Goal: Complete application form: Complete application form

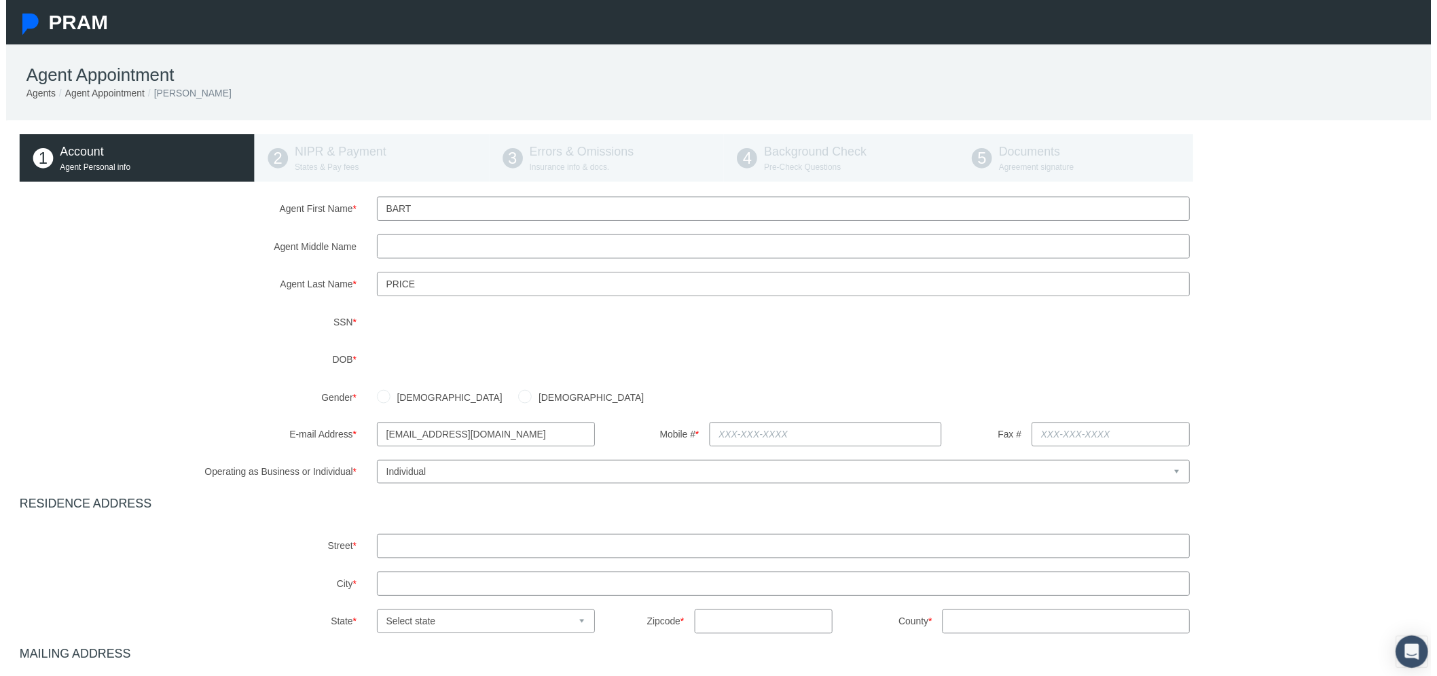
drag, startPoint x: 418, startPoint y: 202, endPoint x: 350, endPoint y: 207, distance: 68.1
click at [350, 207] on div "Agent First Name * Bart" at bounding box center [724, 210] width 1442 height 24
type input "[PERSON_NAME]"
drag, startPoint x: 411, startPoint y: 287, endPoint x: 359, endPoint y: 291, distance: 52.4
click at [359, 291] on div "Agent Last Name * Price" at bounding box center [724, 286] width 1442 height 24
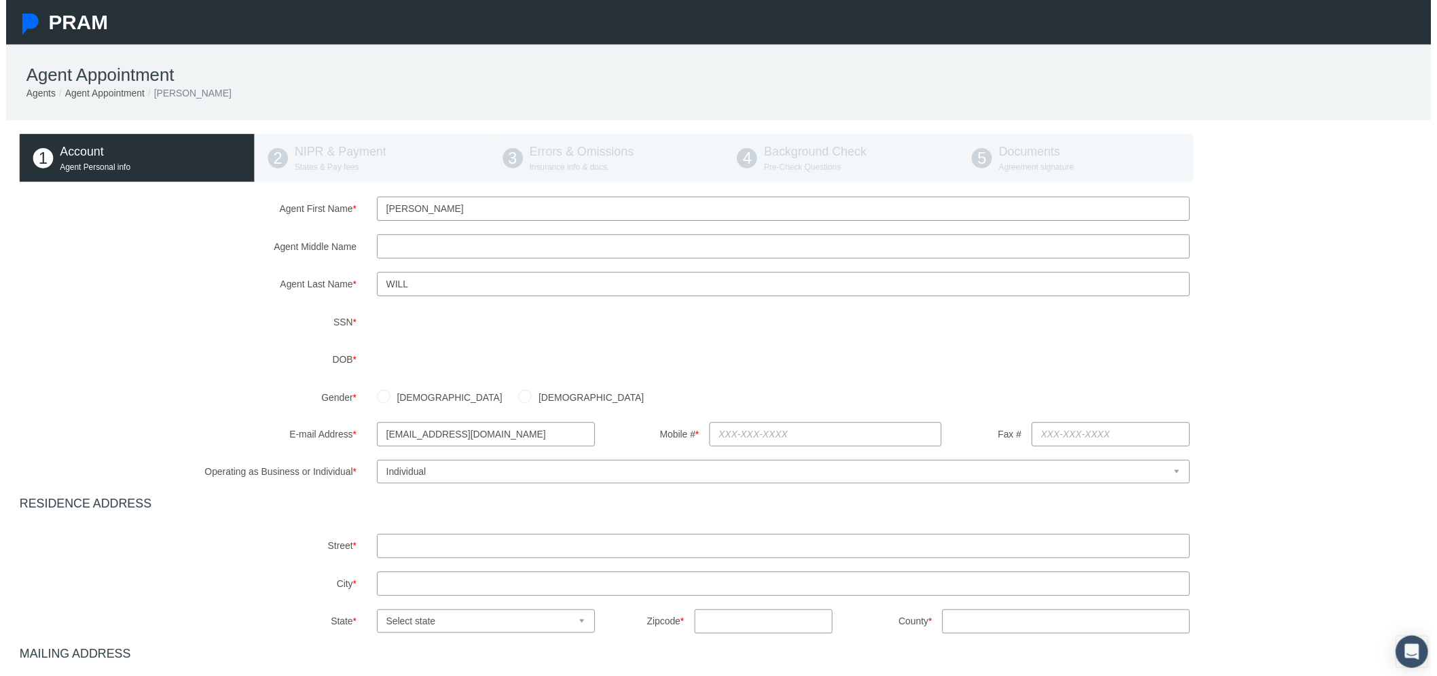
type input "will"
click at [288, 390] on label "Gender *" at bounding box center [183, 400] width 361 height 24
click at [377, 397] on input "[DEMOGRAPHIC_DATA]" at bounding box center [381, 399] width 14 height 14
radio input "true"
drag, startPoint x: 496, startPoint y: 439, endPoint x: 356, endPoint y: 436, distance: 139.9
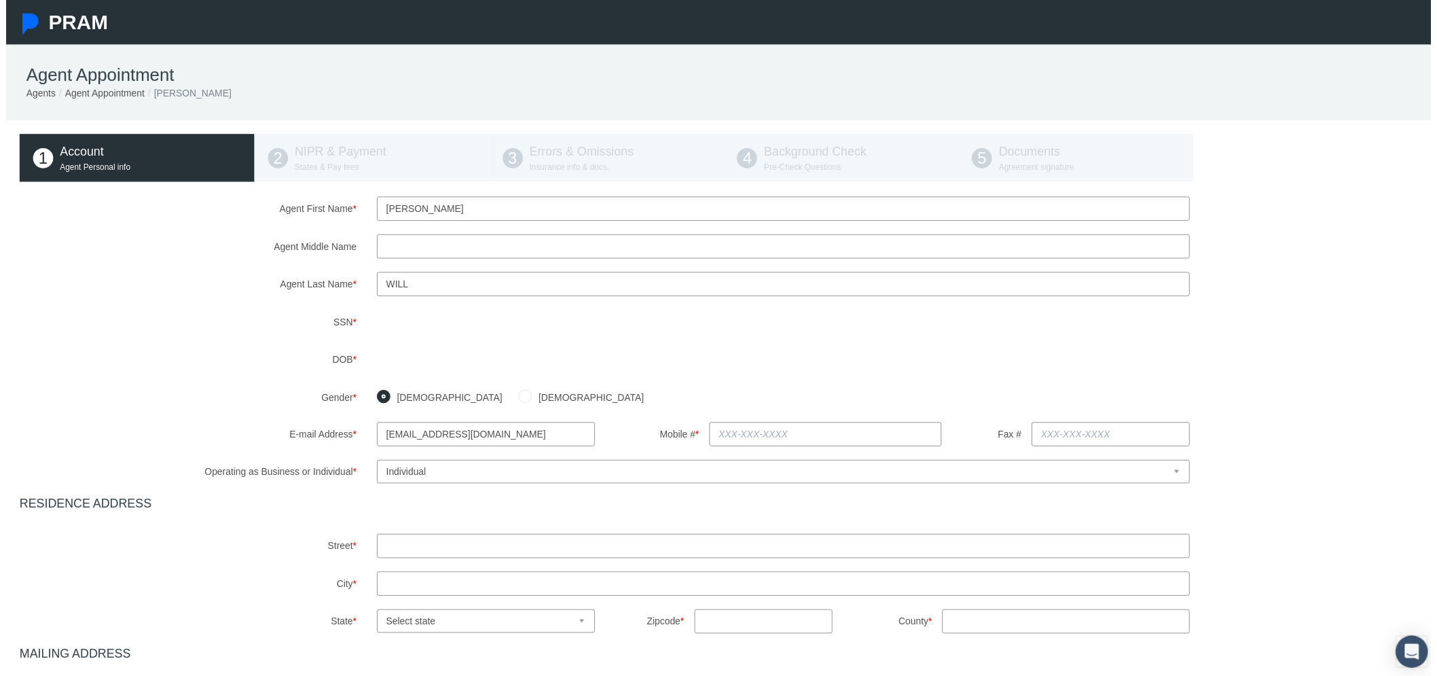
click at [356, 436] on div "E-mail Address * [EMAIL_ADDRESS][DOMAIN_NAME]" at bounding box center [364, 438] width 481 height 24
type input "[EMAIL_ADDRESS][DOMAIN_NAME]"
drag, startPoint x: 710, startPoint y: 433, endPoint x: 721, endPoint y: 426, distance: 12.2
click at [710, 433] on input "text" at bounding box center [827, 438] width 235 height 24
type input "[PHONE_NUMBER]"
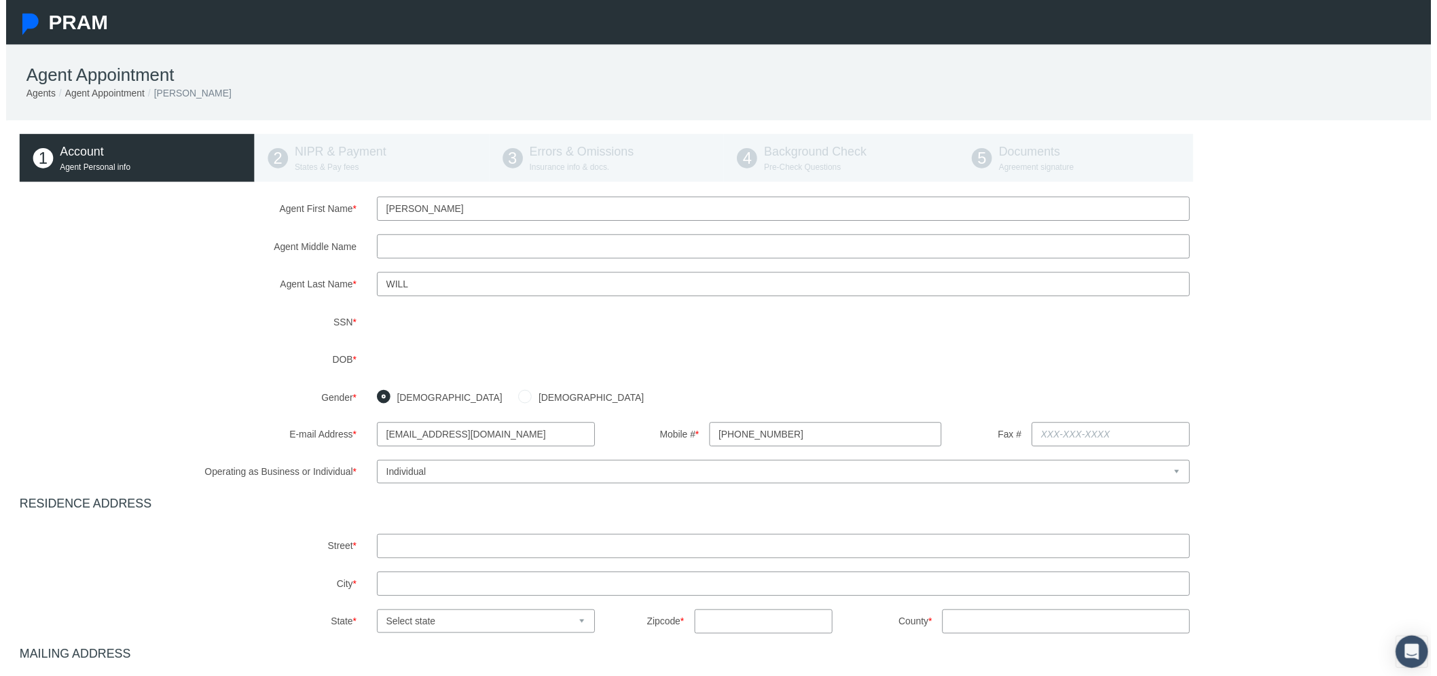
click at [750, 410] on div "[DEMOGRAPHIC_DATA] [DEMOGRAPHIC_DATA]" at bounding box center [904, 400] width 1081 height 24
click at [451, 545] on input "text" at bounding box center [784, 551] width 820 height 24
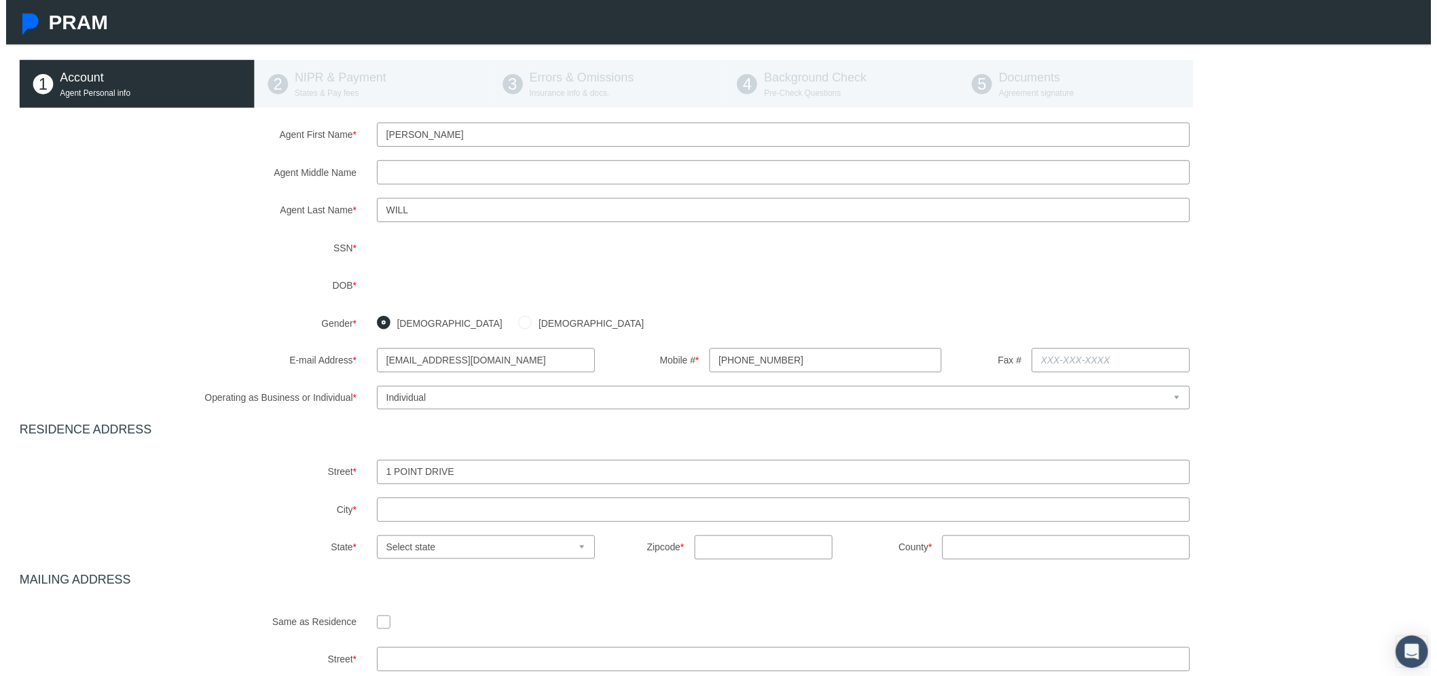
scroll to position [75, 0]
click at [445, 509] on input "text" at bounding box center [784, 513] width 820 height 24
click at [405, 512] on input "text" at bounding box center [784, 513] width 820 height 24
click at [399, 477] on input "1 point drive" at bounding box center [784, 475] width 820 height 24
drag, startPoint x: 399, startPoint y: 477, endPoint x: 412, endPoint y: 483, distance: 13.7
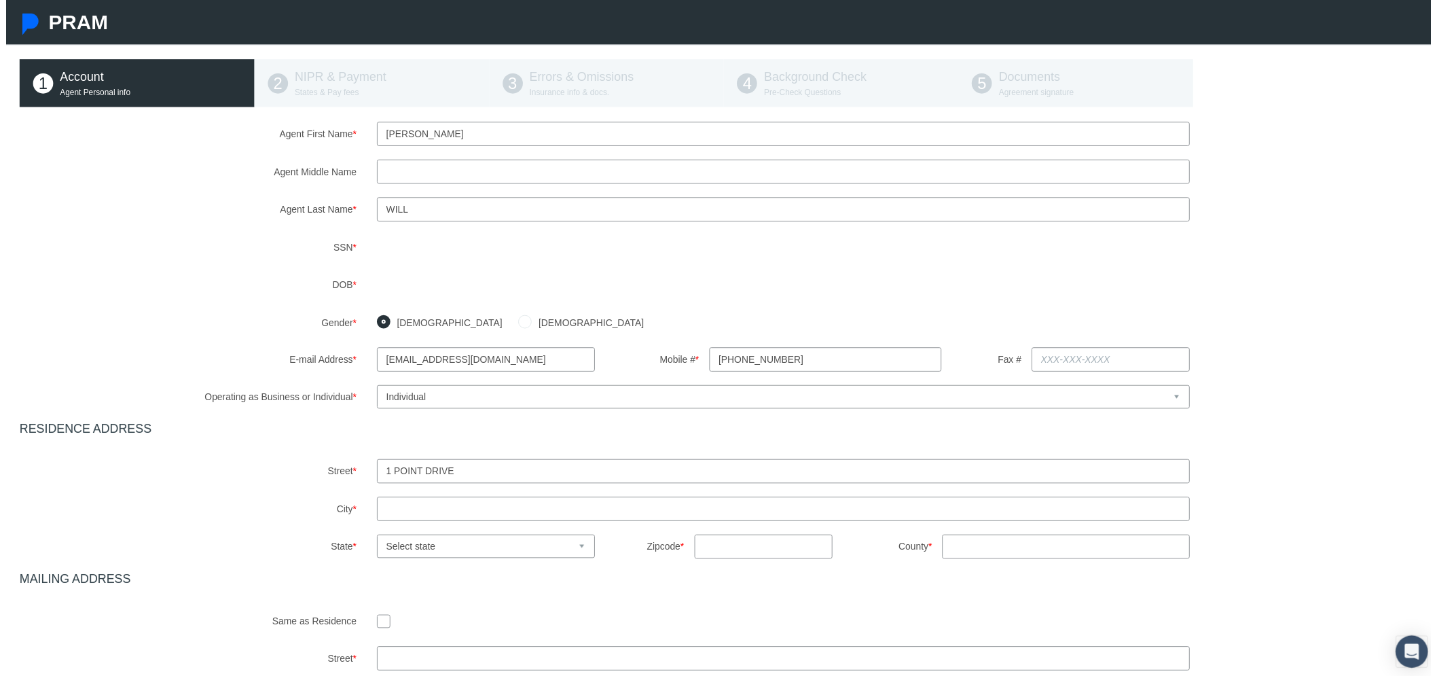
click at [399, 477] on input "1 point drive" at bounding box center [784, 475] width 820 height 24
type input "[STREET_ADDRESS][PERSON_NAME]"
click at [395, 528] on div "Agent First Name * [PERSON_NAME] Agent Middle Name Agent Last Name * will" at bounding box center [724, 437] width 1421 height 629
click at [394, 506] on input "text" at bounding box center [784, 513] width 820 height 24
type input "[PERSON_NAME]"
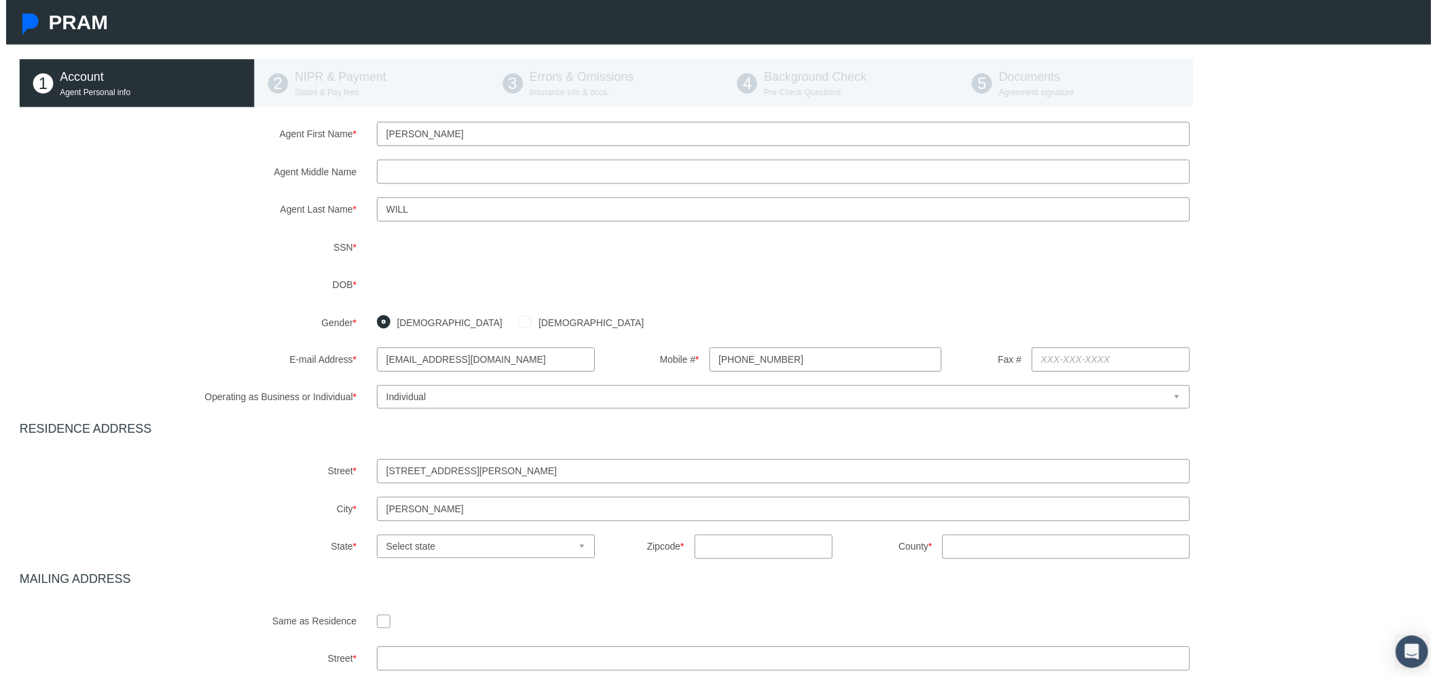
click at [415, 551] on select "Select state [US_STATE] [US_STATE] [US_STATE] [US_STATE] [US_STATE] [US_STATE] …" at bounding box center [484, 551] width 220 height 24
click at [450, 552] on select "Select state [US_STATE] [US_STATE] [US_STATE] [US_STATE] [US_STATE] [US_STATE] …" at bounding box center [484, 551] width 220 height 24
select select "NV"
click at [374, 539] on select "Select state [US_STATE] [US_STATE] [US_STATE] [US_STATE] [US_STATE] [US_STATE] …" at bounding box center [484, 551] width 220 height 24
click at [720, 553] on input "text" at bounding box center [765, 551] width 140 height 24
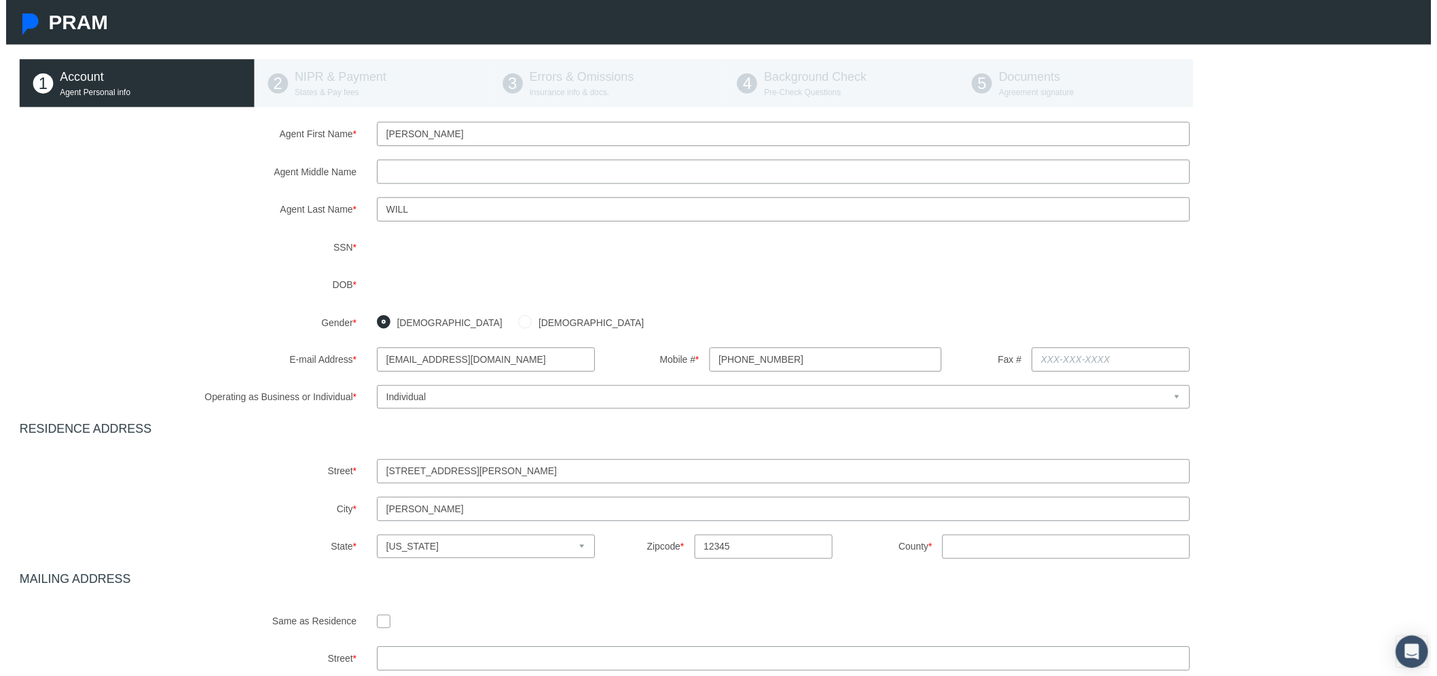
type input "12345"
click at [1034, 552] on input "County *" at bounding box center [1070, 551] width 250 height 24
type input "na"
click at [934, 594] on div "Agent First Name * [PERSON_NAME] Agent Middle Name Agent Last Name * will" at bounding box center [724, 437] width 1421 height 629
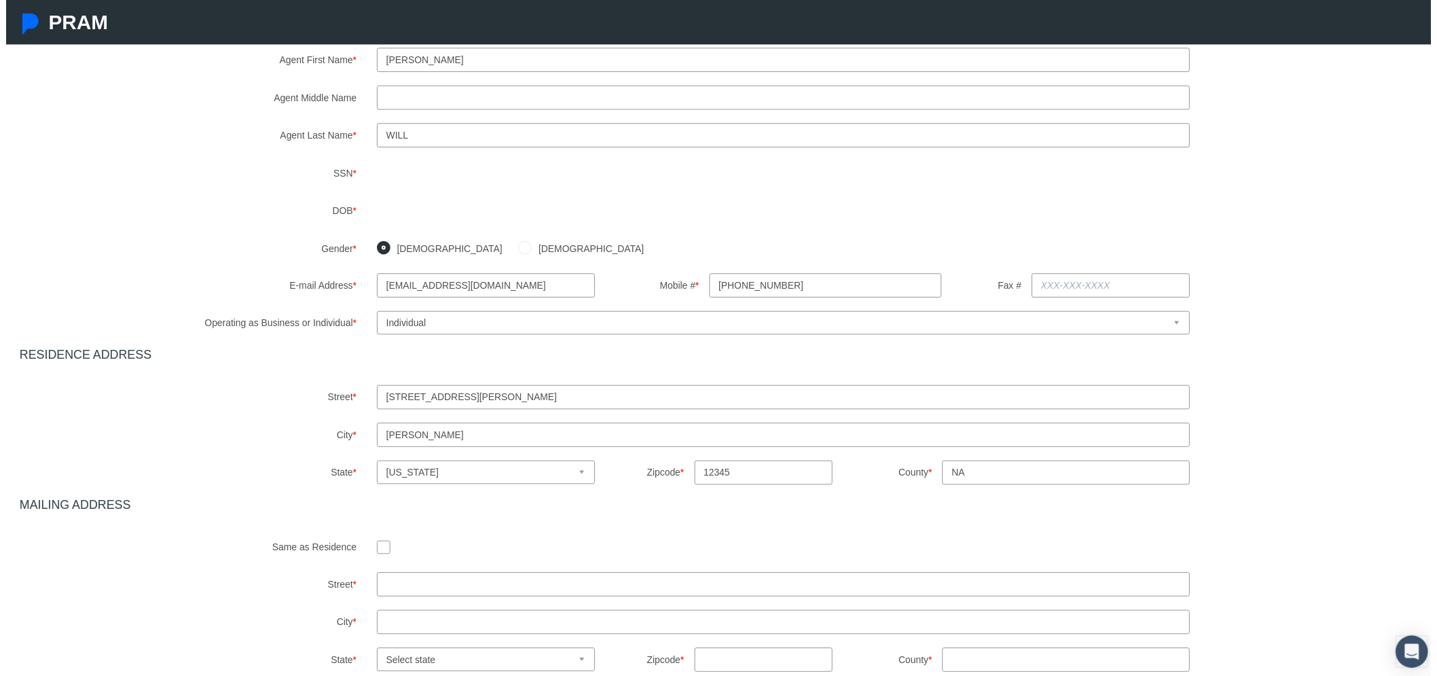
scroll to position [151, 0]
click at [375, 545] on input "checkbox" at bounding box center [381, 551] width 14 height 14
checkbox input "true"
click at [1408, 579] on link "Next" at bounding box center [1415, 591] width 40 height 24
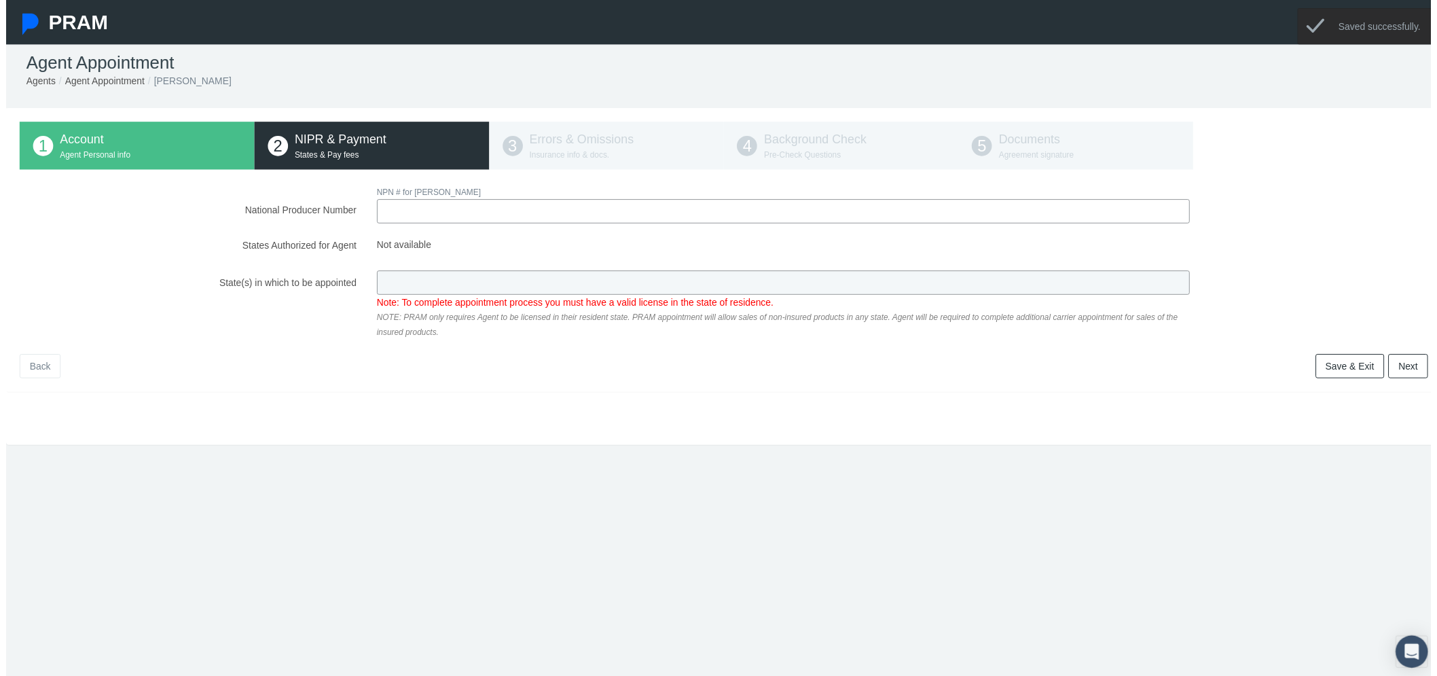
scroll to position [0, 0]
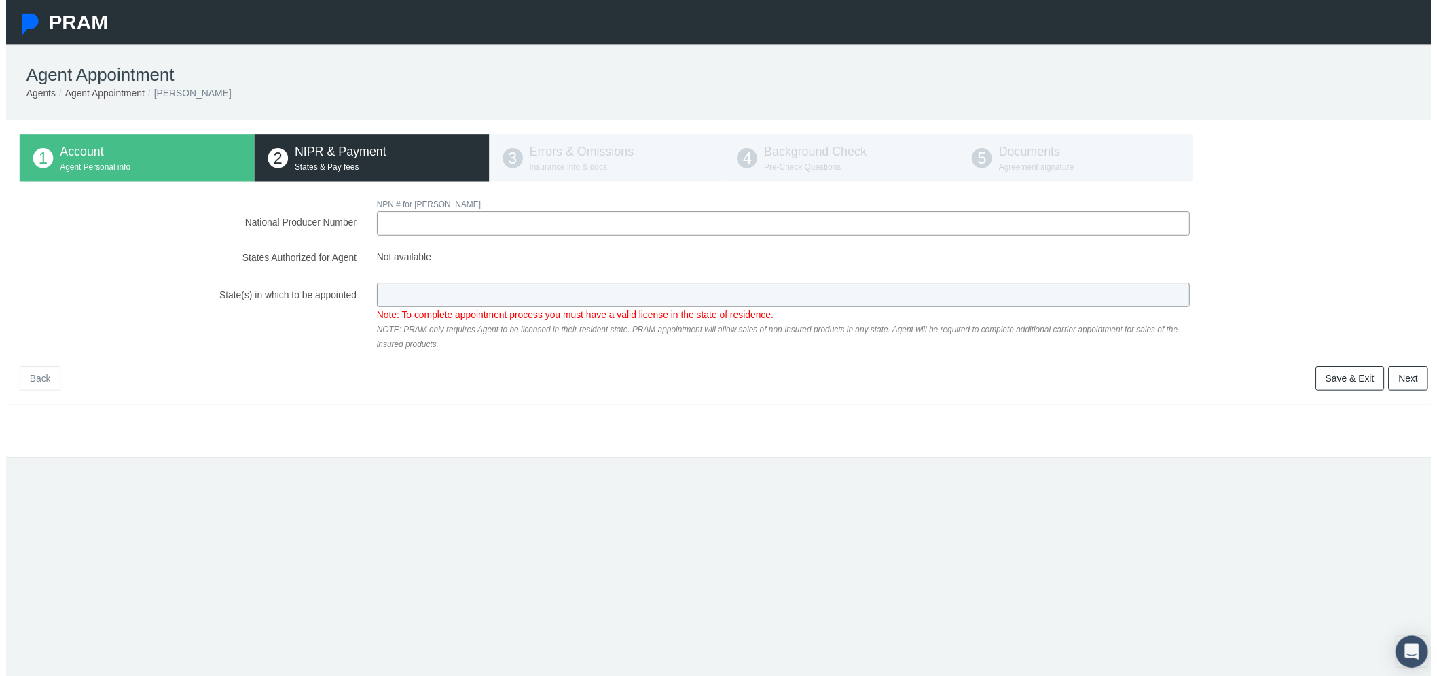
click at [555, 233] on input "National Producer Number" at bounding box center [784, 225] width 820 height 24
paste input "2251490"
type input "2251490"
click at [549, 261] on div "National Producer Number NPN # for [PERSON_NAME] WILL 2251490 Loading.. Not ava…" at bounding box center [724, 276] width 1421 height 156
click at [31, 382] on link "Back" at bounding box center [34, 381] width 41 height 24
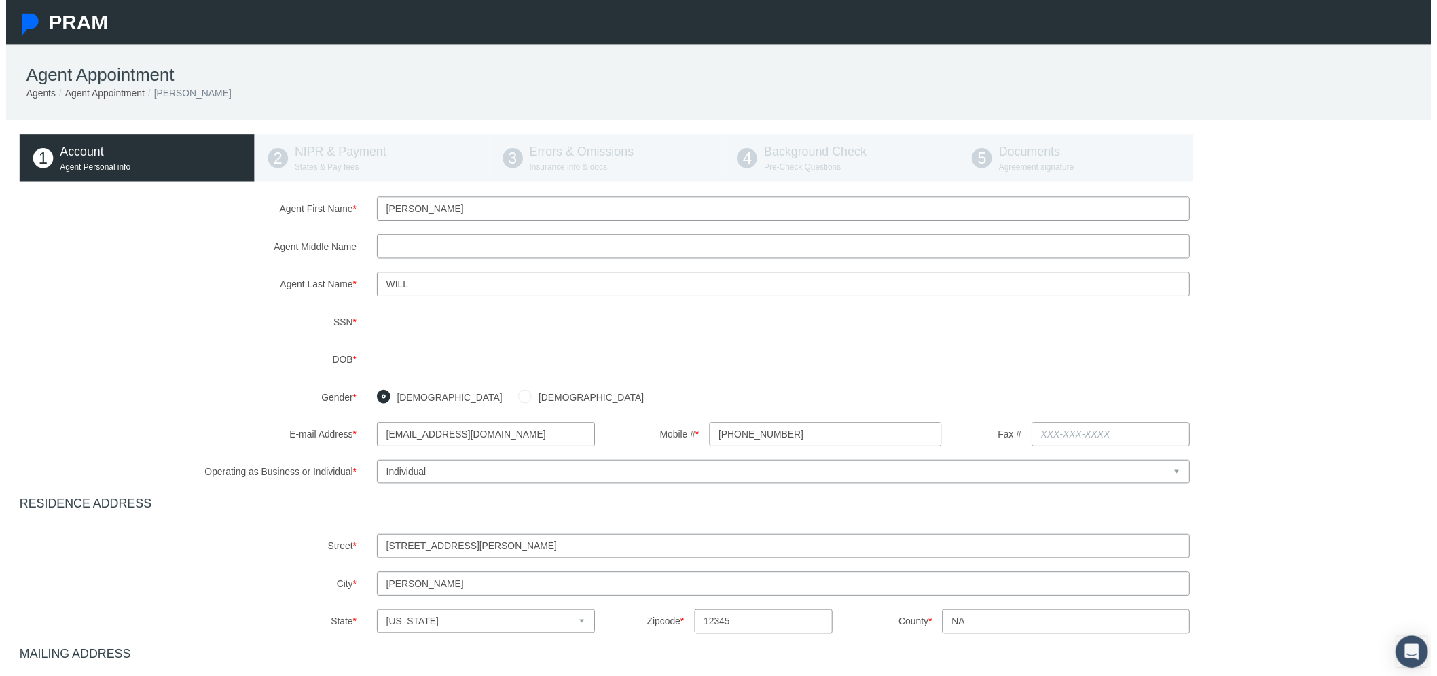
click at [418, 287] on input "will" at bounding box center [784, 286] width 820 height 24
drag, startPoint x: 412, startPoint y: 286, endPoint x: 364, endPoint y: 291, distance: 48.4
click at [364, 291] on div "wil" at bounding box center [784, 286] width 841 height 24
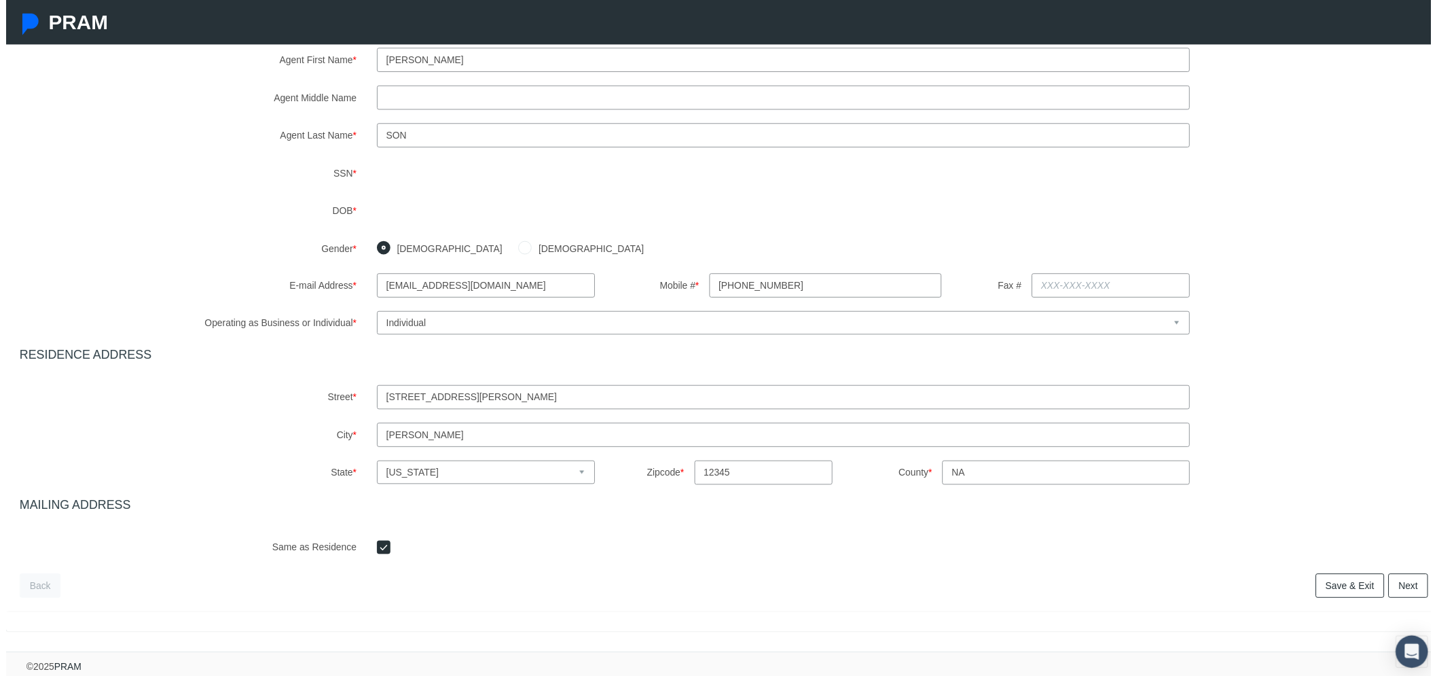
scroll to position [160, 0]
type input "son"
click at [1405, 585] on span "Next" at bounding box center [1415, 590] width 20 height 11
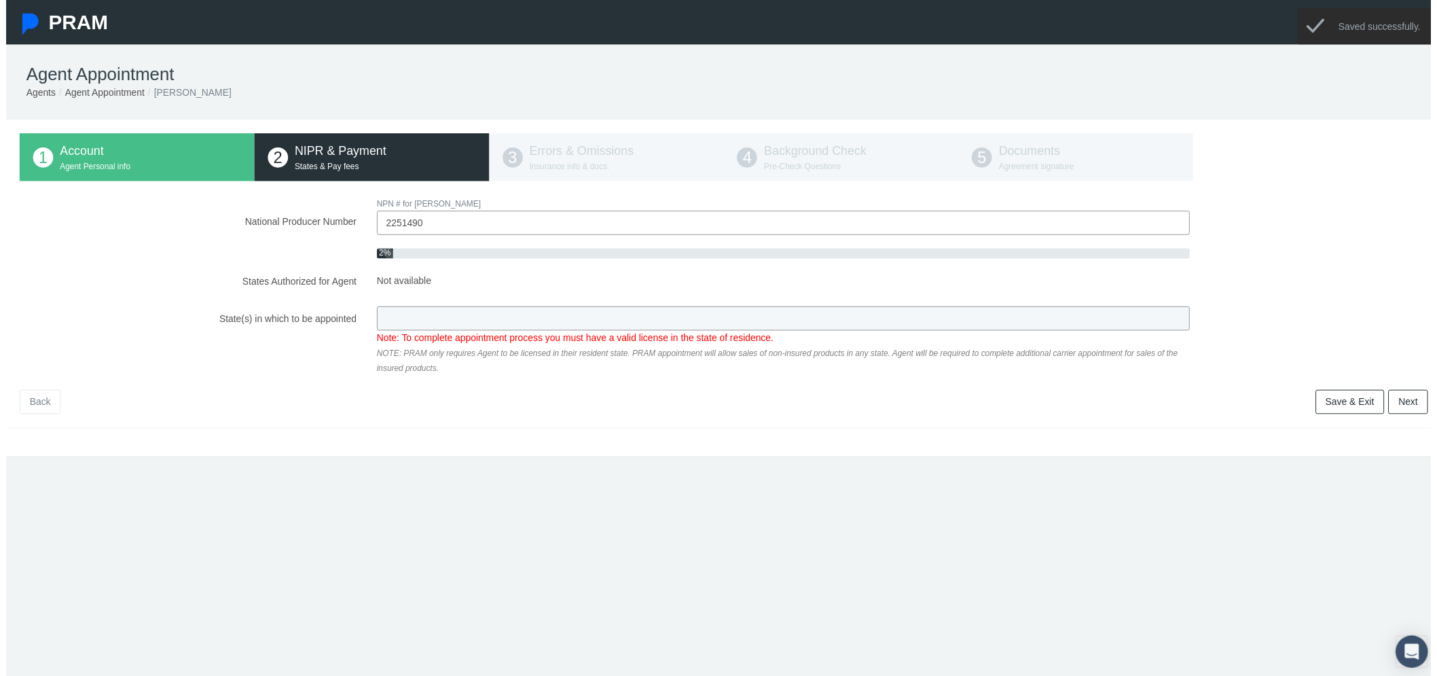
scroll to position [0, 0]
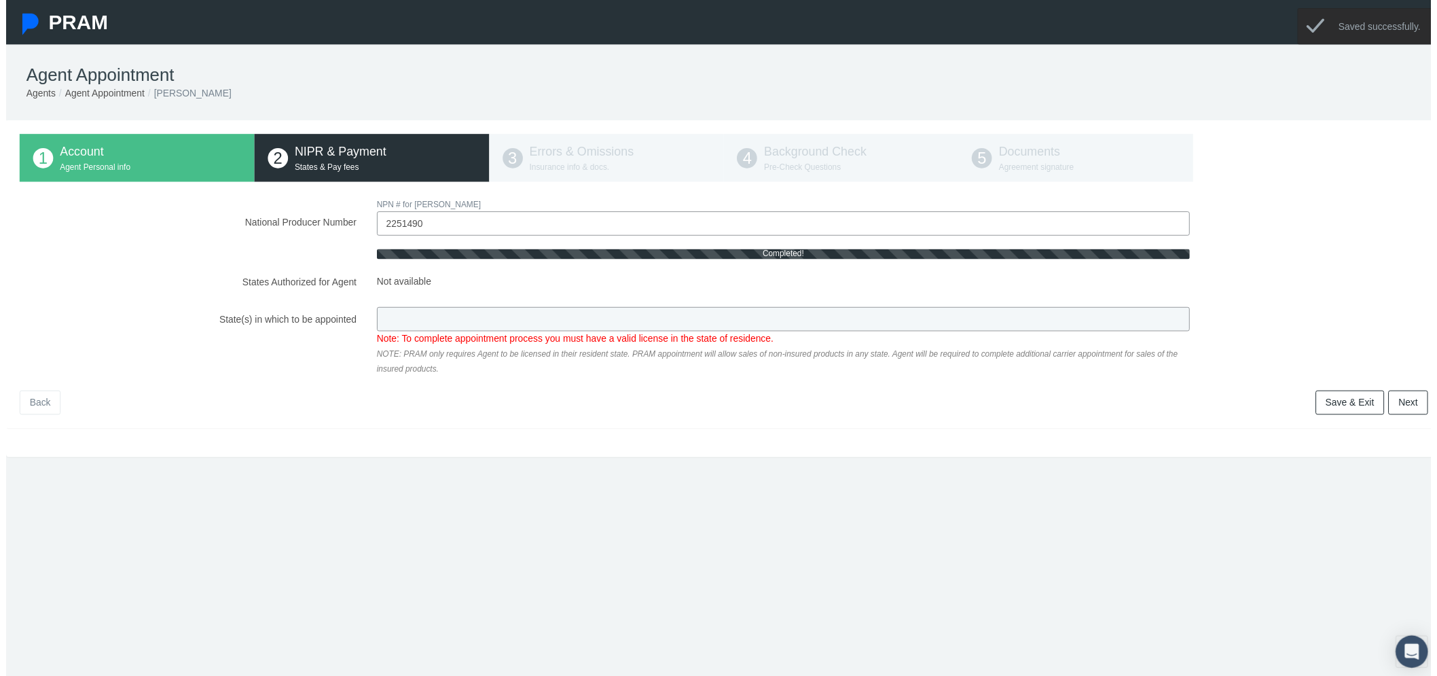
type input "NV"
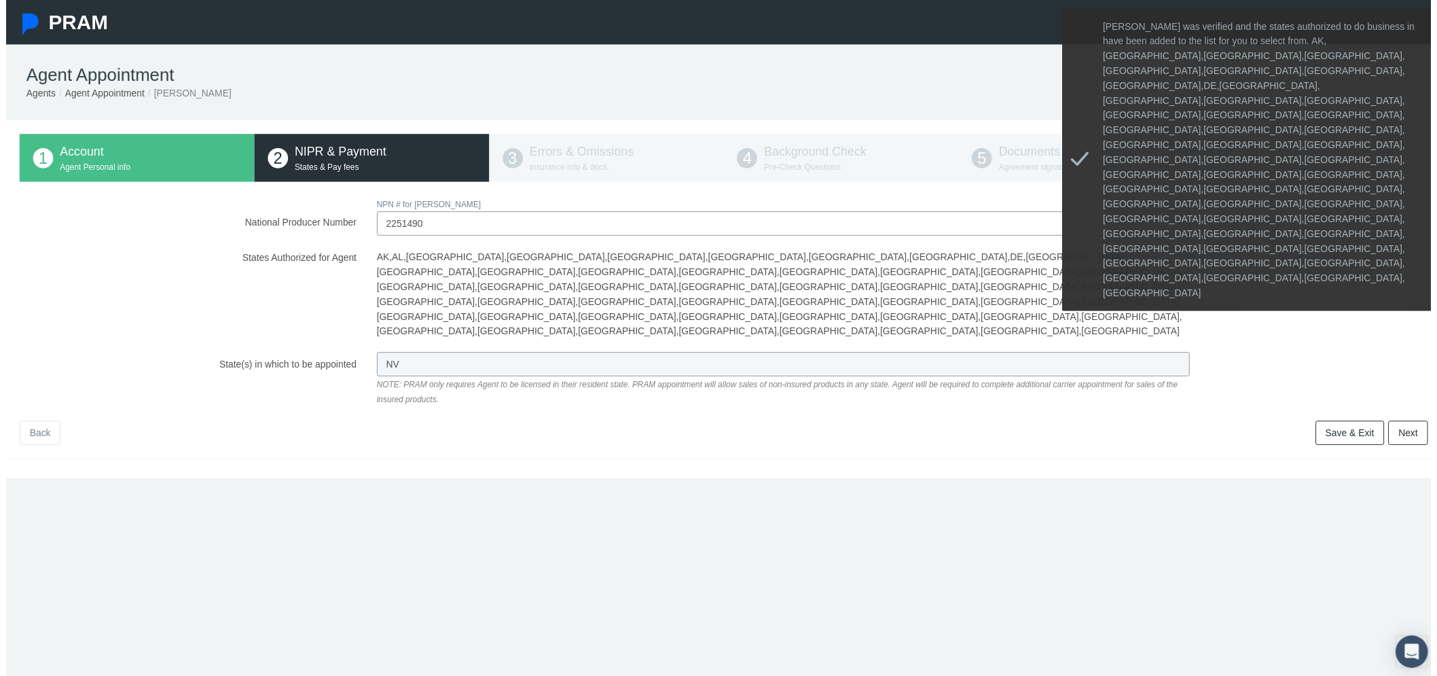
click at [1400, 424] on link "Next" at bounding box center [1415, 436] width 40 height 24
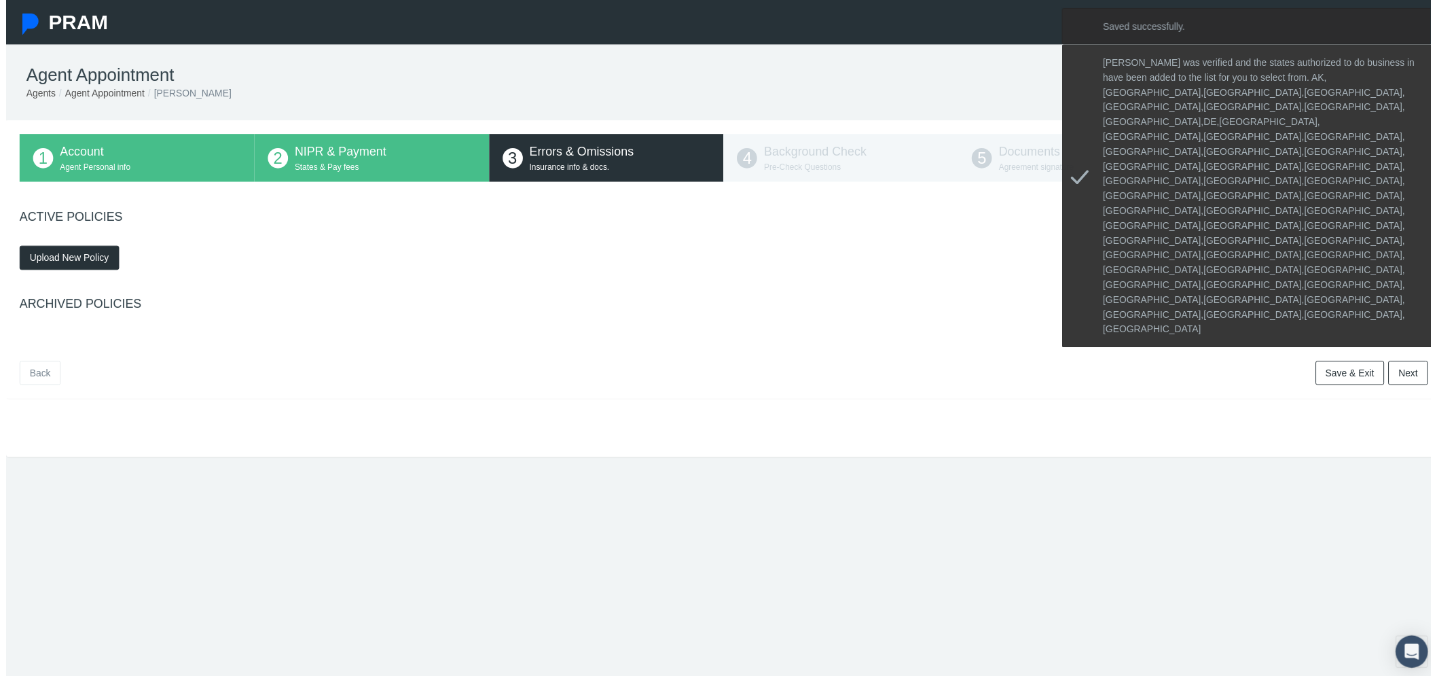
click at [96, 255] on span "Upload New Policy" at bounding box center [64, 260] width 80 height 11
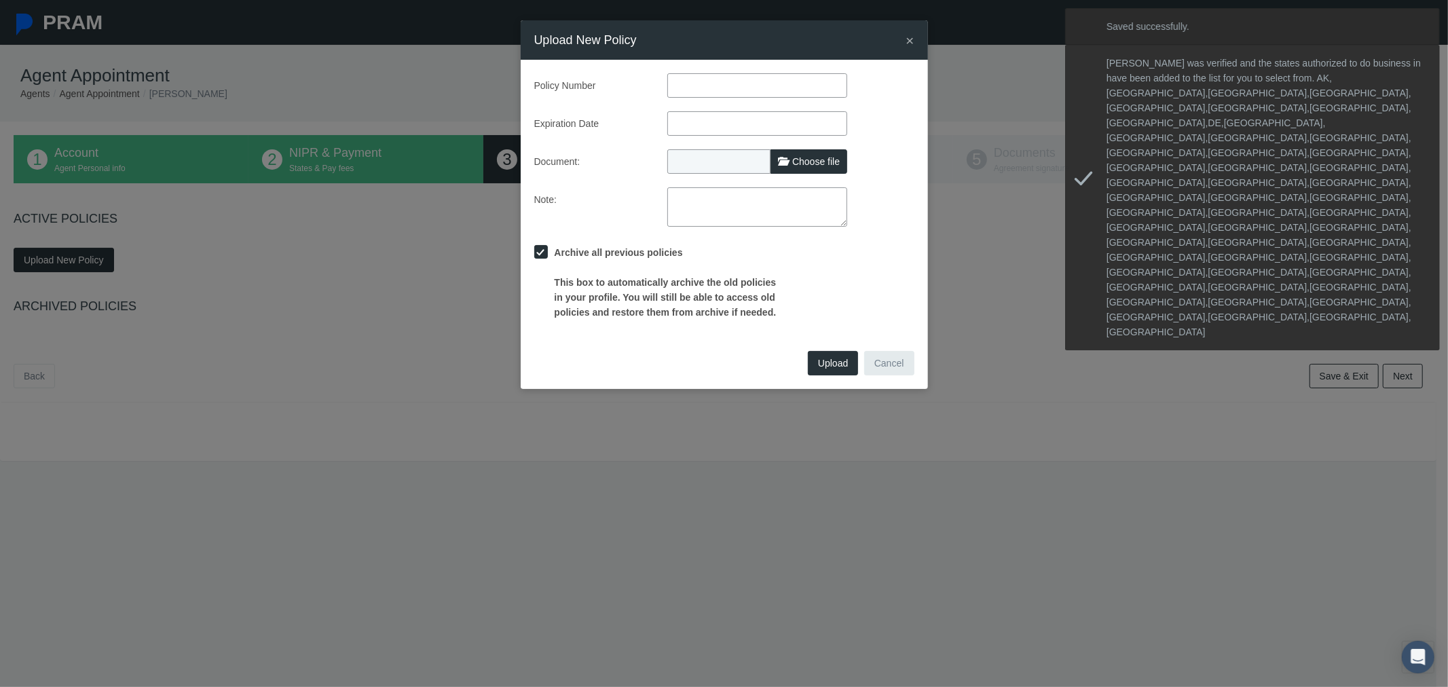
click at [691, 85] on input "text" at bounding box center [758, 85] width 180 height 24
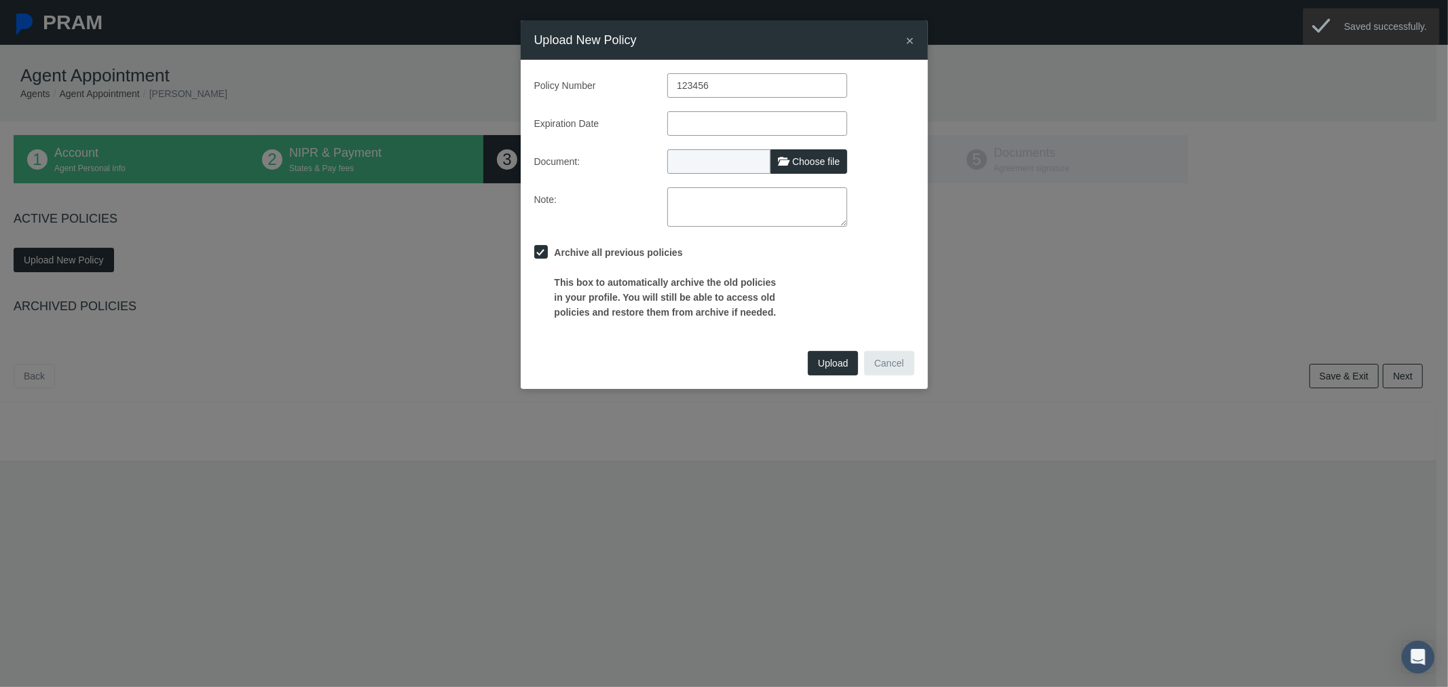
type input "123456"
click at [700, 115] on input "text" at bounding box center [758, 123] width 180 height 24
type input "[DATE]"
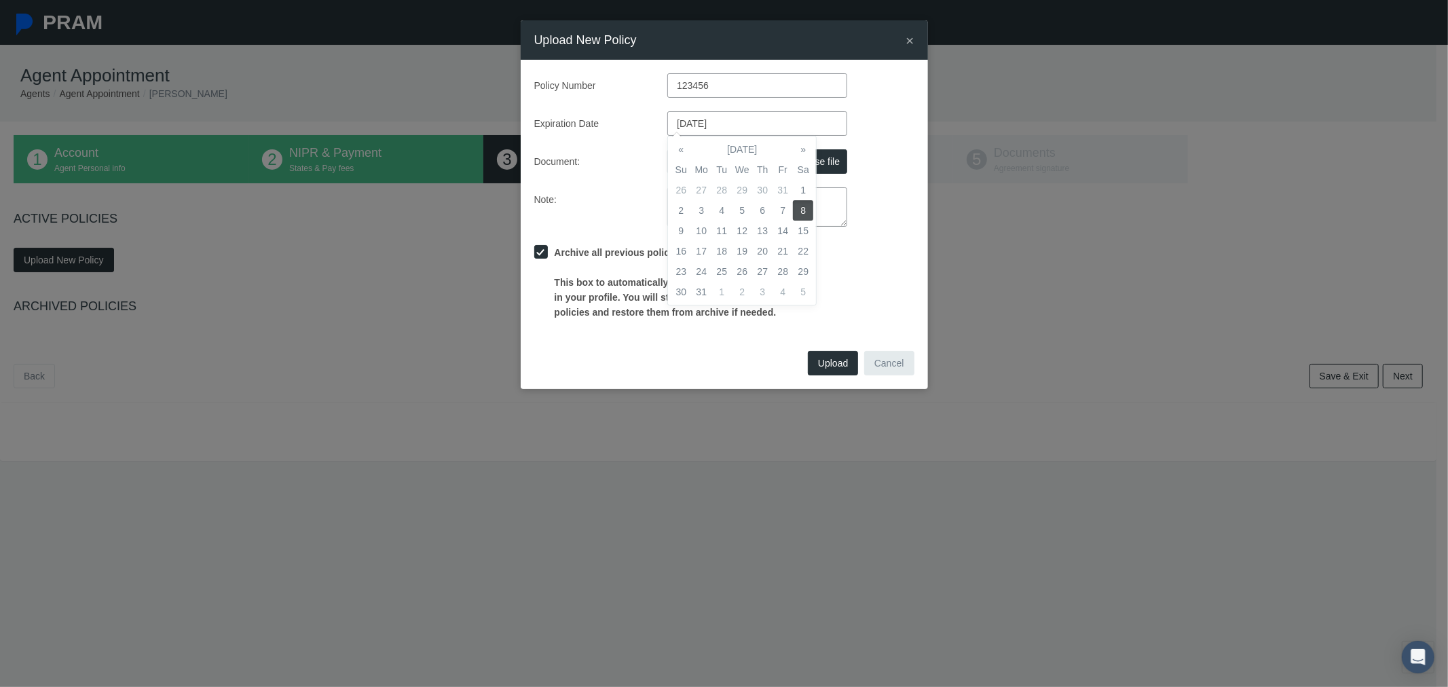
click at [618, 152] on label "Document:" at bounding box center [591, 161] width 134 height 24
click at [800, 161] on span "Choose file" at bounding box center [816, 161] width 48 height 11
click at [800, 161] on input "Choose file" at bounding box center [758, 158] width 180 height 19
type input "C:\fakepath\Screenshot [DATE] 111320.png"
type input "Screenshot [DATE] 111320.png"
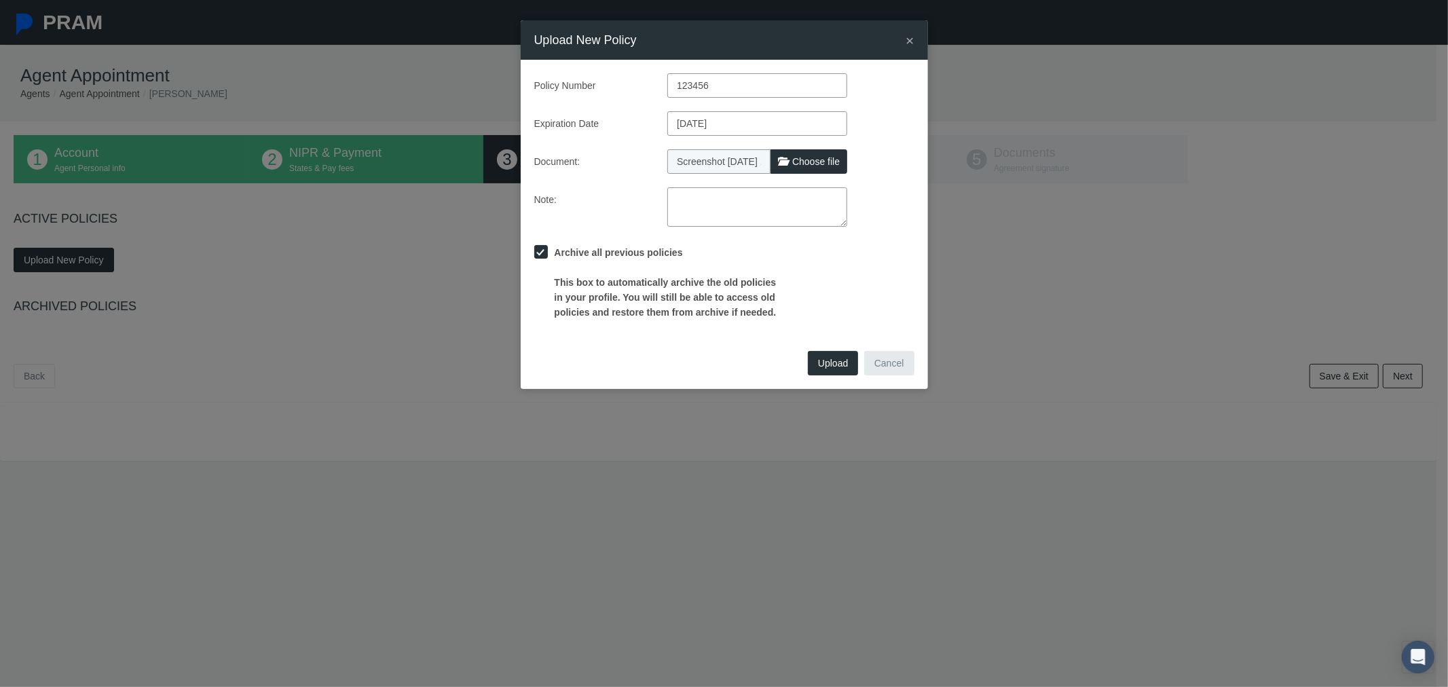
click at [739, 219] on textarea at bounding box center [758, 206] width 180 height 39
type textarea "s"
type textarea "this is a test"
click at [831, 362] on span "Upload" at bounding box center [833, 363] width 30 height 11
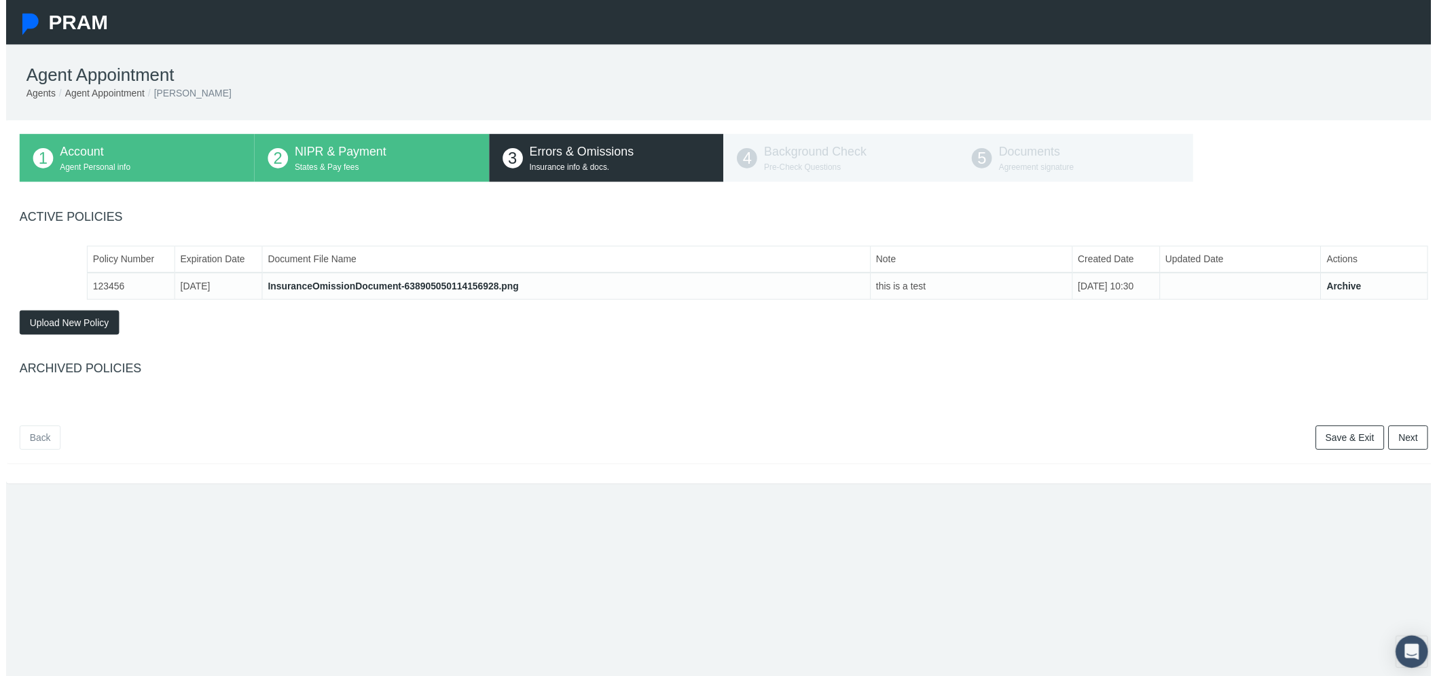
click at [80, 323] on span "Upload New Policy" at bounding box center [64, 325] width 80 height 11
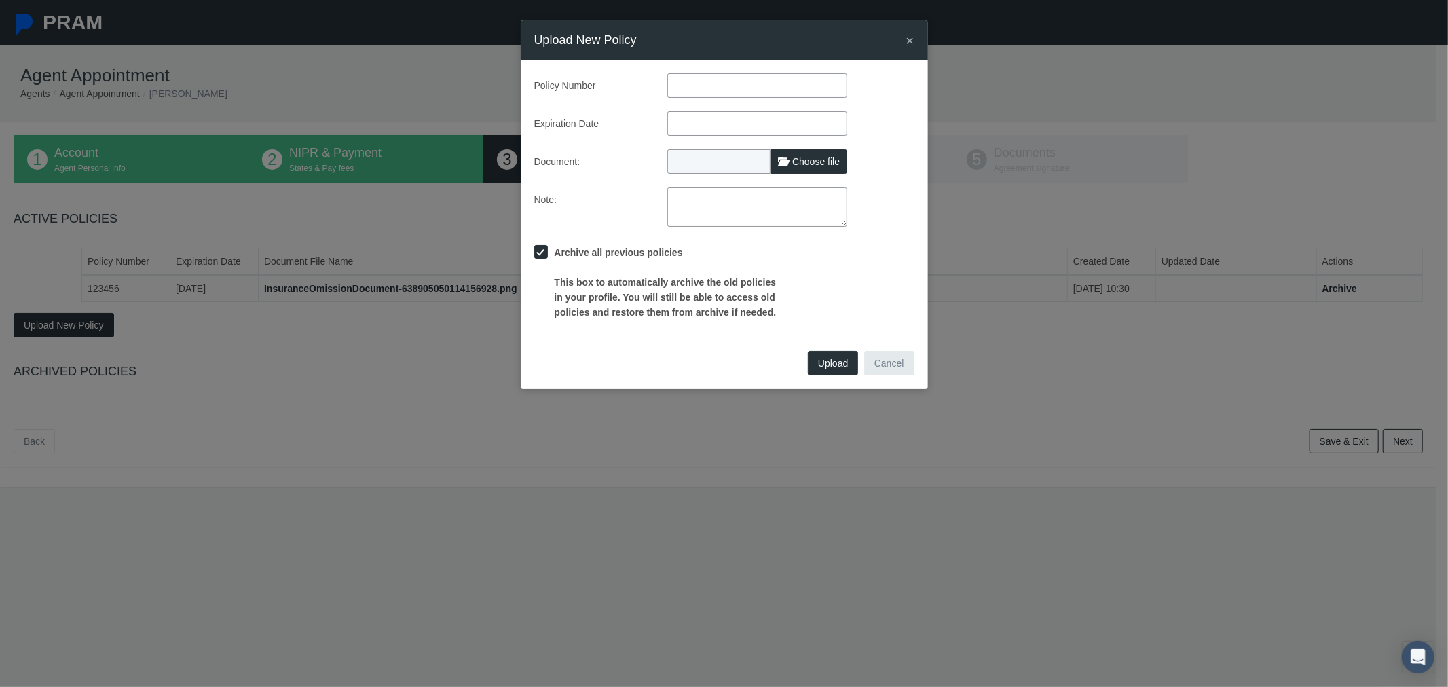
click at [772, 87] on input "text" at bounding box center [758, 85] width 180 height 24
type input "789456"
click at [744, 124] on input "text" at bounding box center [758, 123] width 180 height 24
type input "[DATE]"
click at [621, 174] on div "Policy Number 789456 Expiration Date [DATE] Document: Choose file Note:" at bounding box center [724, 196] width 380 height 247
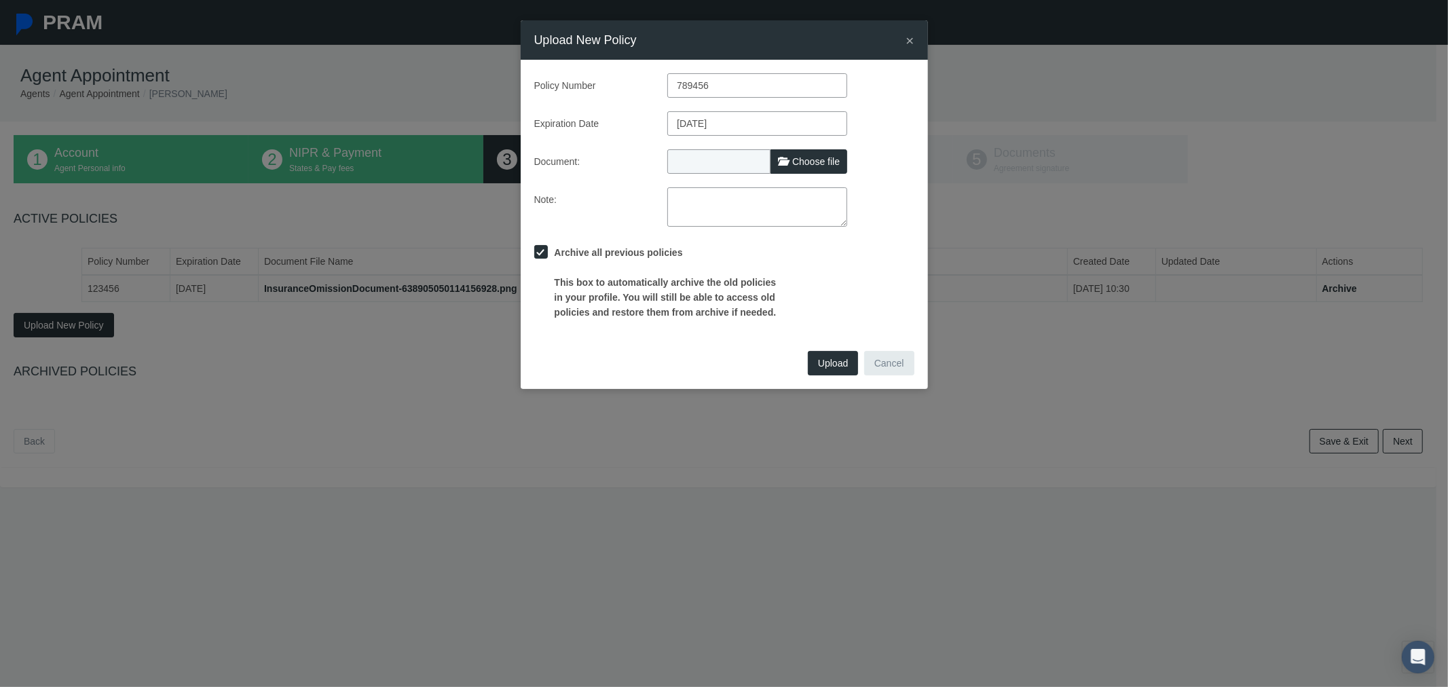
click at [809, 160] on span "Choose file" at bounding box center [816, 161] width 48 height 11
click at [809, 160] on input "Choose file" at bounding box center [758, 158] width 180 height 19
type input "C:\fakepath\Sample Image to upload.png"
type input "Sample Image to upload.png"
click at [697, 209] on textarea at bounding box center [758, 206] width 180 height 39
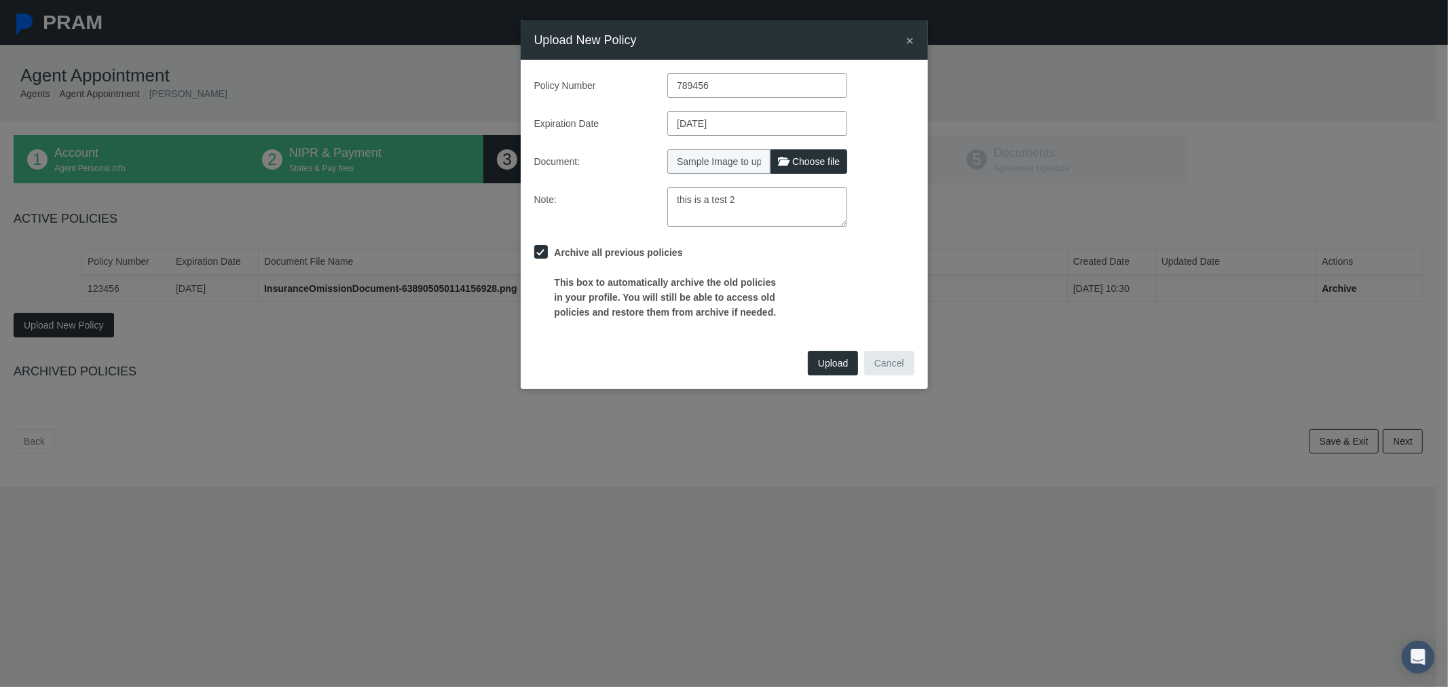
type textarea "this is a test 2"
click at [828, 365] on span "Upload" at bounding box center [833, 363] width 30 height 11
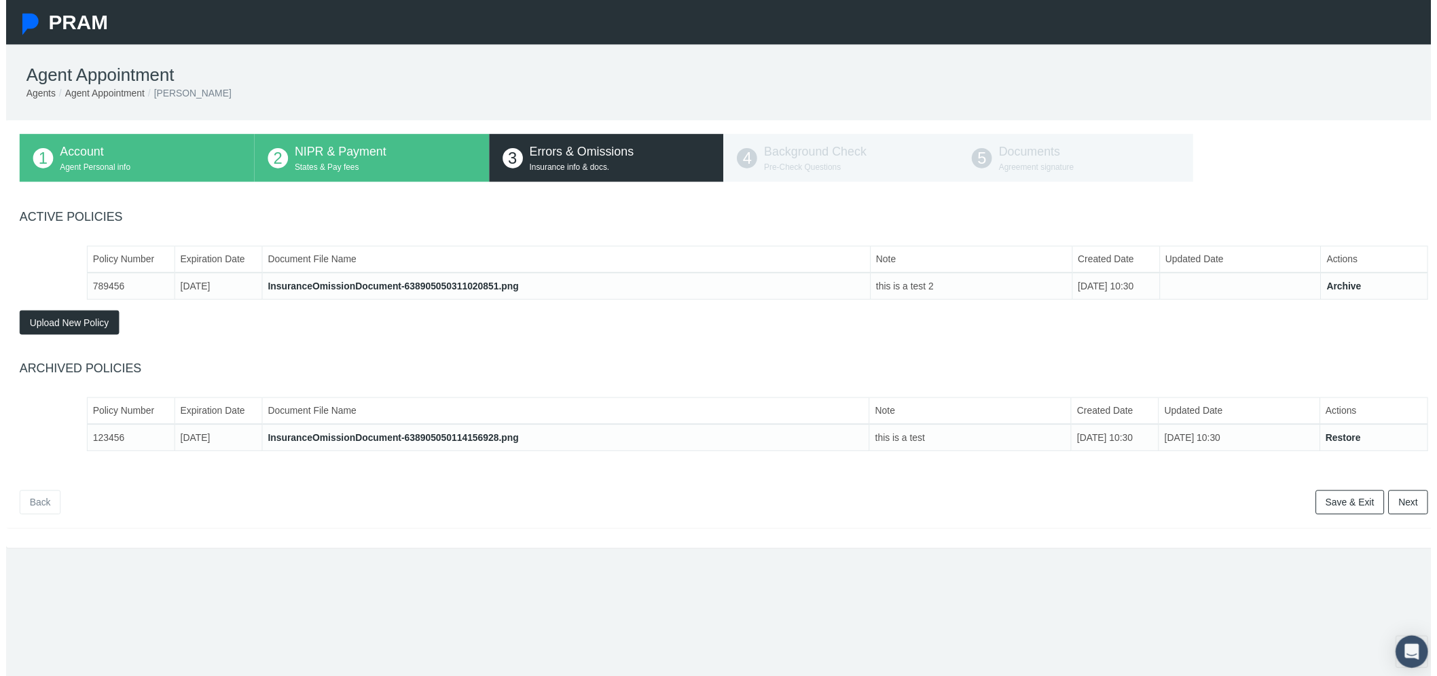
click at [1351, 437] on link "Restore" at bounding box center [1349, 441] width 35 height 11
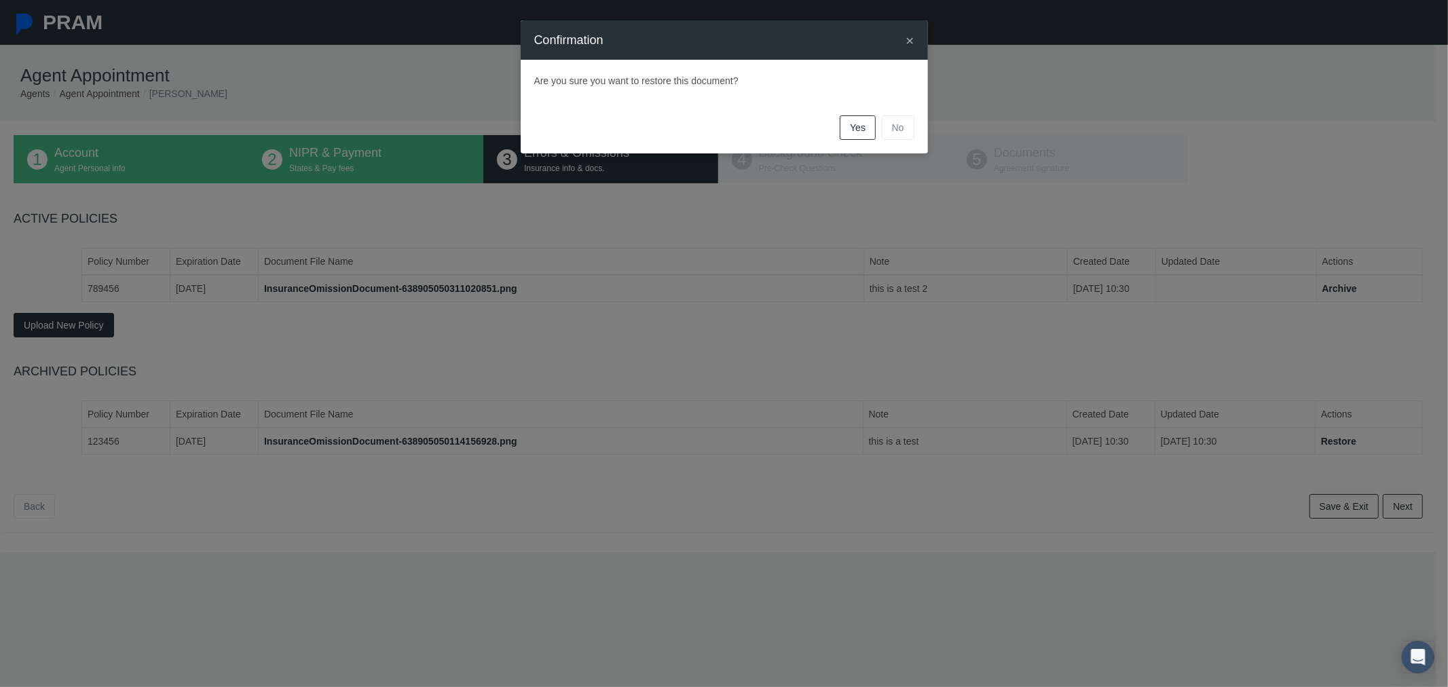
click at [859, 131] on link "Yes" at bounding box center [858, 127] width 36 height 24
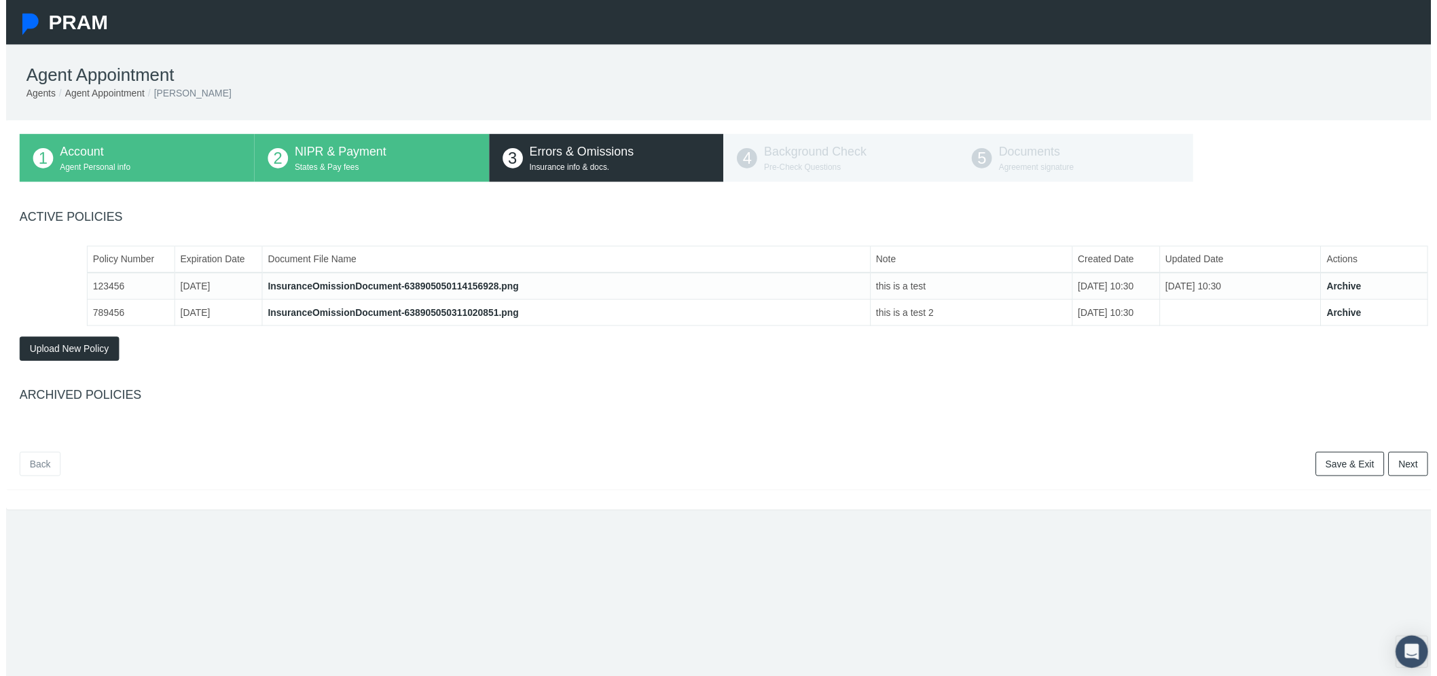
click at [1353, 317] on link "Archive" at bounding box center [1349, 315] width 35 height 11
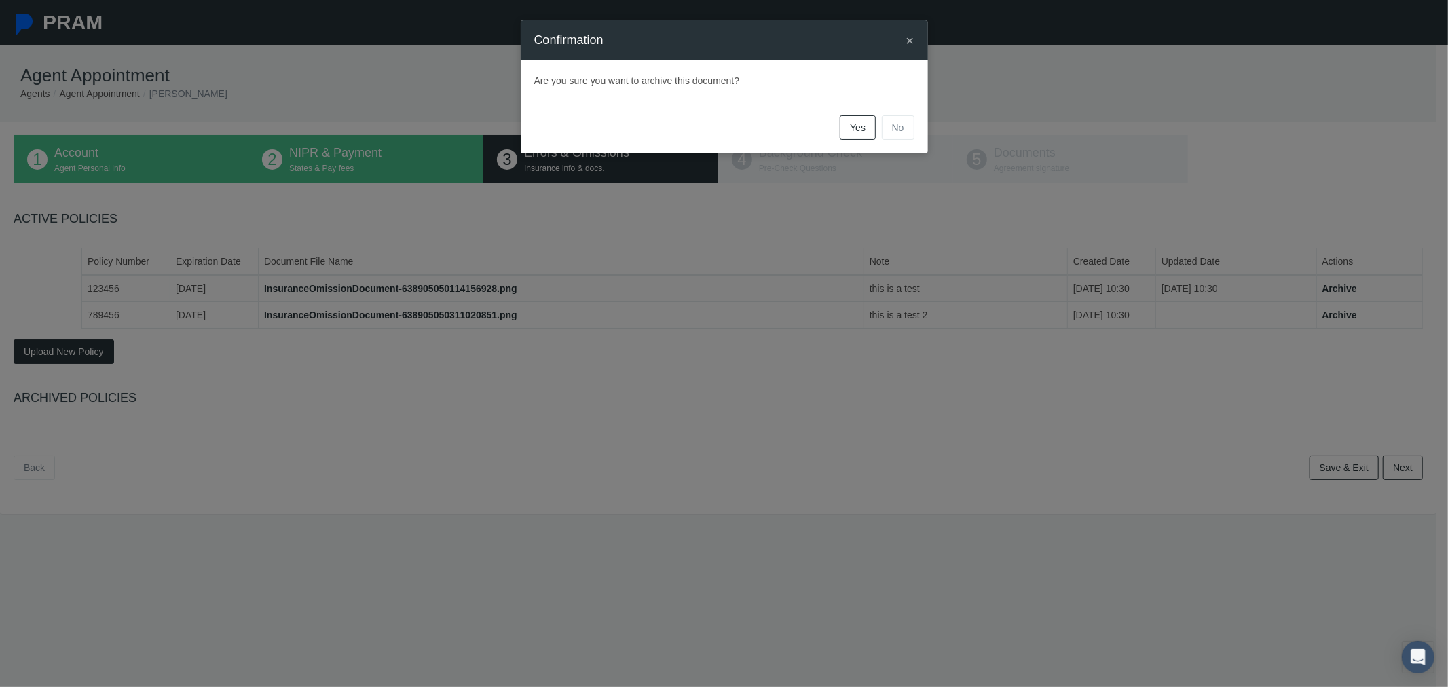
click at [869, 129] on link "Yes" at bounding box center [858, 127] width 36 height 24
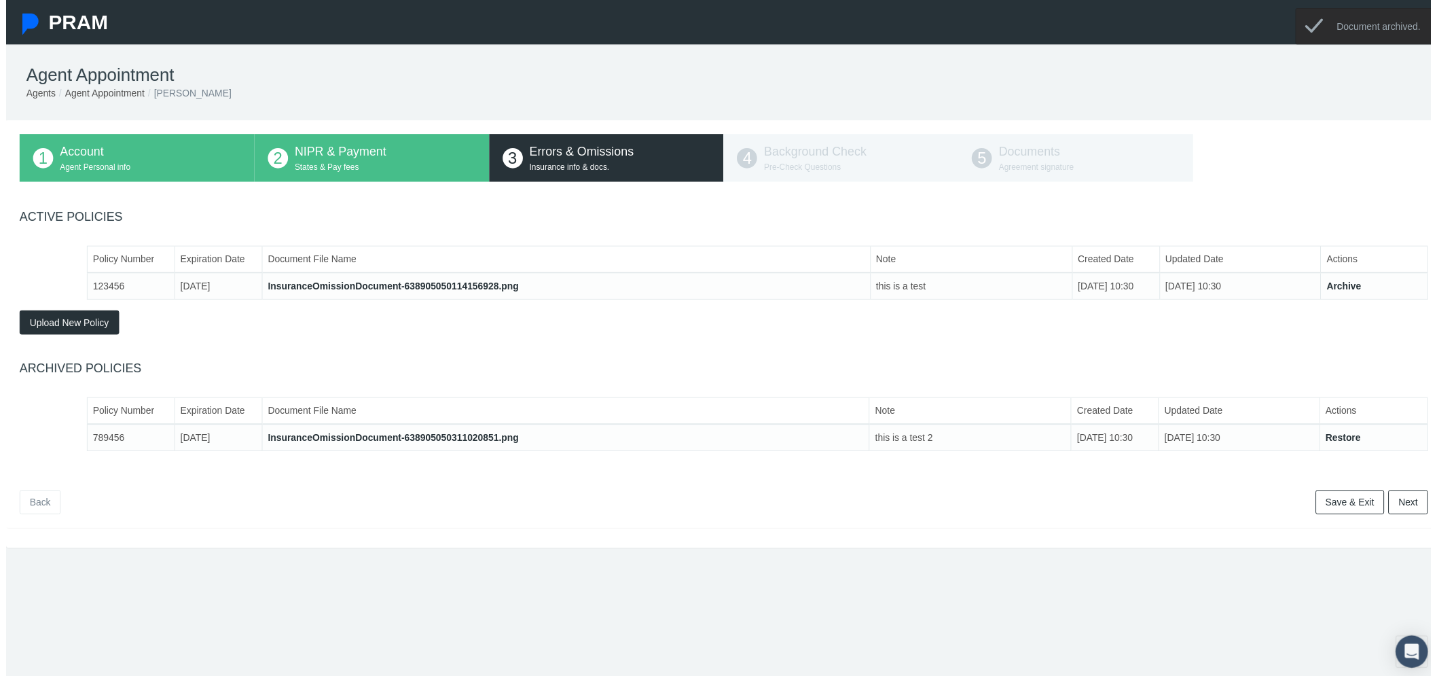
click at [1415, 510] on link "Next" at bounding box center [1415, 506] width 40 height 24
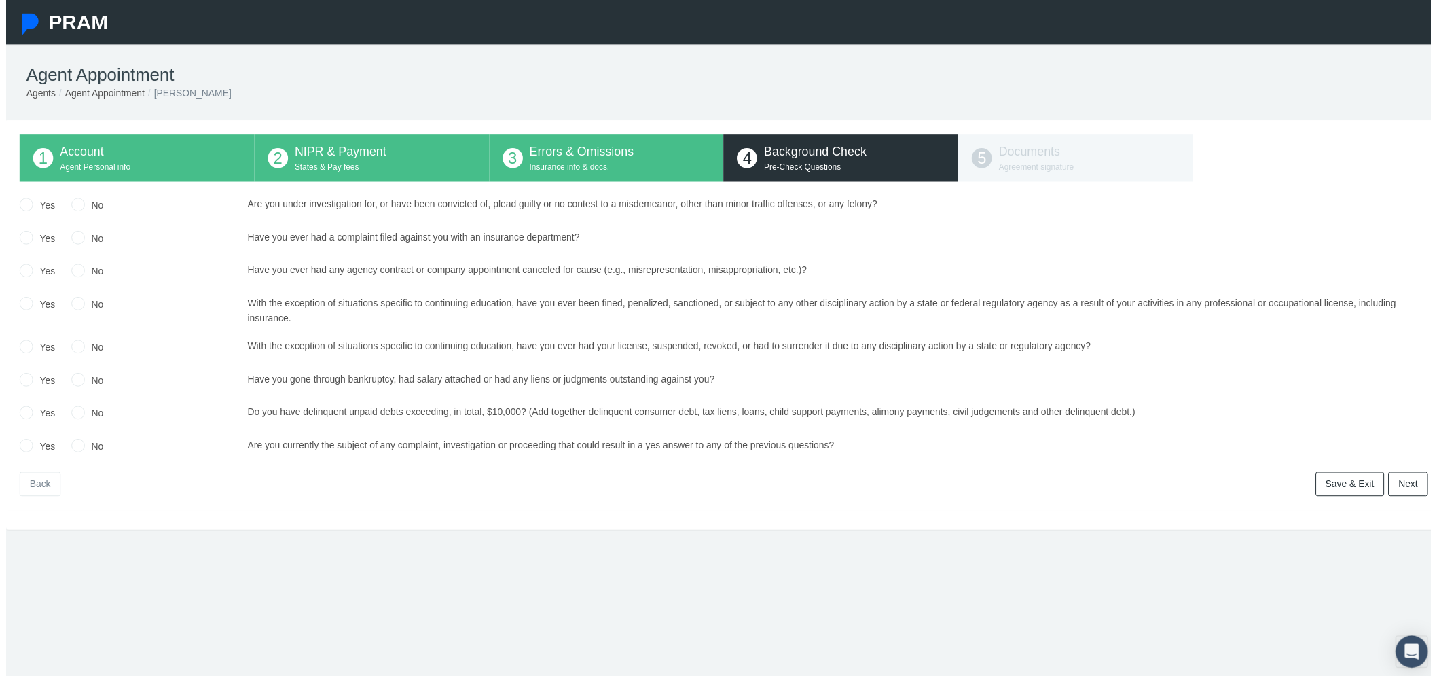
drag, startPoint x: 71, startPoint y: 206, endPoint x: 72, endPoint y: 218, distance: 12.3
click at [71, 206] on input "No" at bounding box center [73, 205] width 14 height 14
radio input "true"
click at [72, 238] on input "No" at bounding box center [73, 239] width 14 height 14
radio input "true"
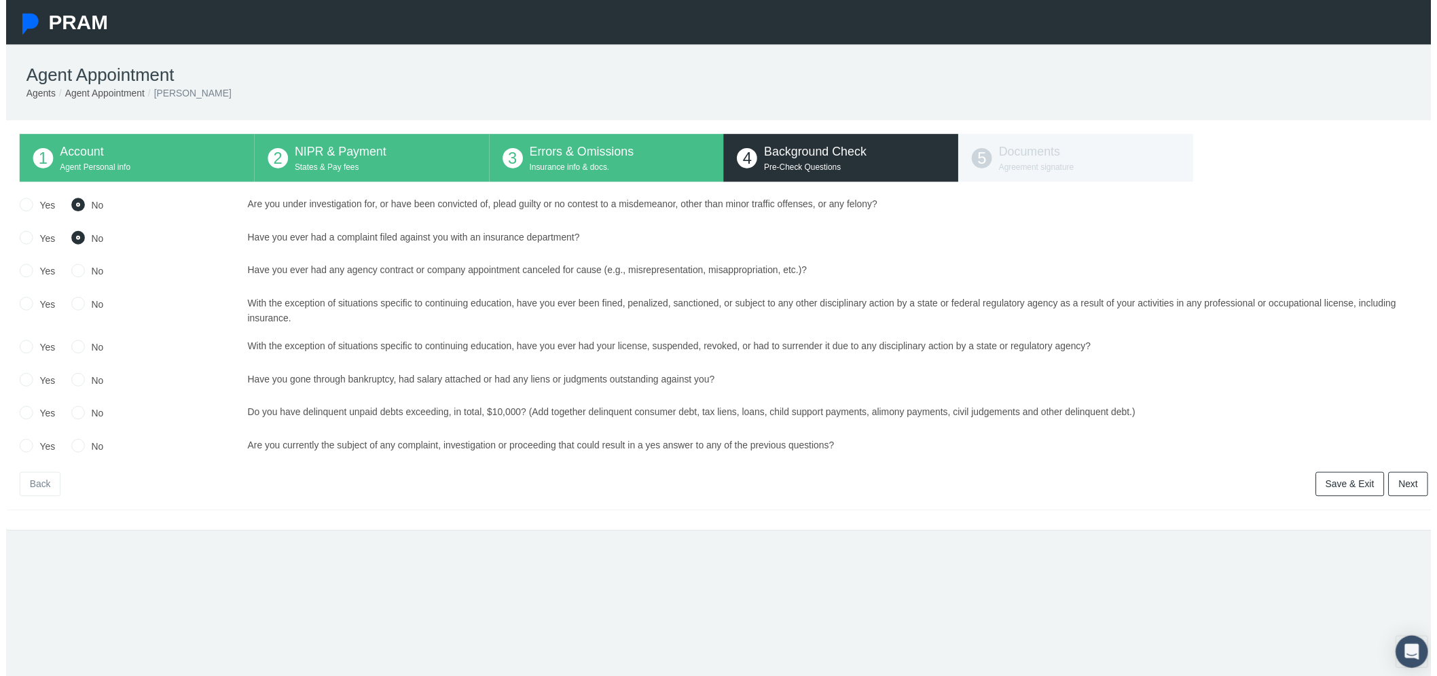
drag, startPoint x: 73, startPoint y: 273, endPoint x: 73, endPoint y: 294, distance: 21.1
click at [73, 274] on input "No" at bounding box center [73, 272] width 14 height 14
radio input "true"
drag, startPoint x: 73, startPoint y: 308, endPoint x: 68, endPoint y: 345, distance: 37.7
click at [73, 308] on input "No" at bounding box center [73, 305] width 14 height 14
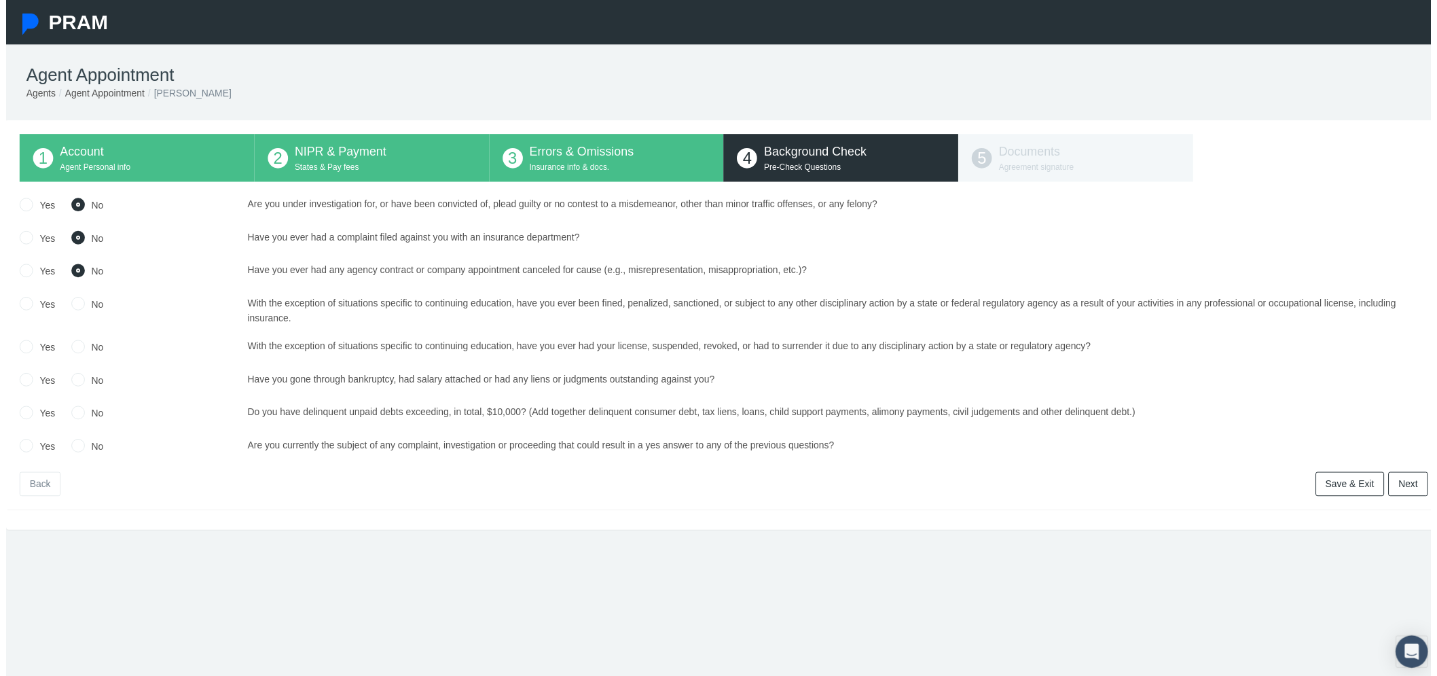
radio input "true"
click at [67, 350] on input "No" at bounding box center [73, 349] width 14 height 14
radio input "true"
click at [24, 384] on input "Yes" at bounding box center [21, 382] width 14 height 14
radio input "true"
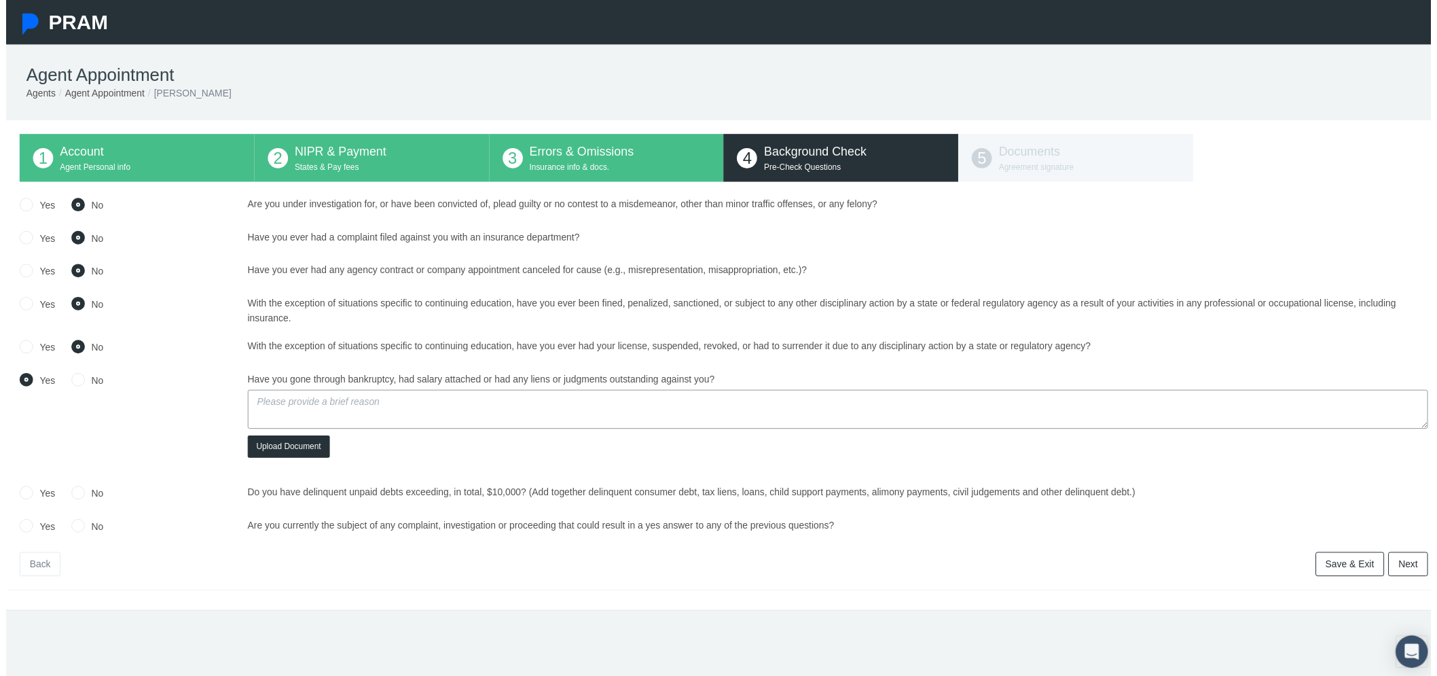
drag, startPoint x: 69, startPoint y: 496, endPoint x: 68, endPoint y: 519, distance: 23.1
click at [69, 496] on input "No" at bounding box center [73, 496] width 14 height 14
radio input "true"
click at [68, 528] on input "No" at bounding box center [73, 529] width 14 height 14
radio input "true"
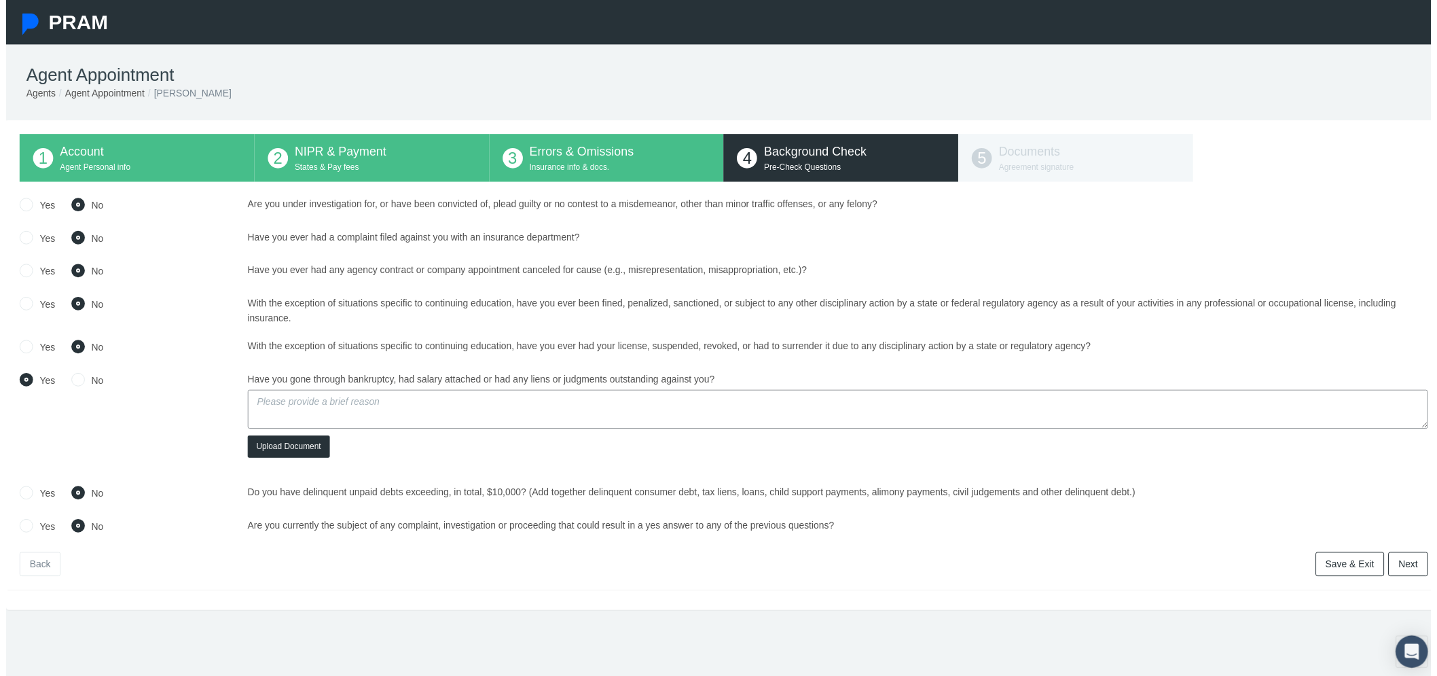
click at [279, 416] on textarea at bounding box center [839, 412] width 1191 height 39
type textarea "this is a test"
click at [297, 452] on button "Upload Document" at bounding box center [285, 450] width 83 height 22
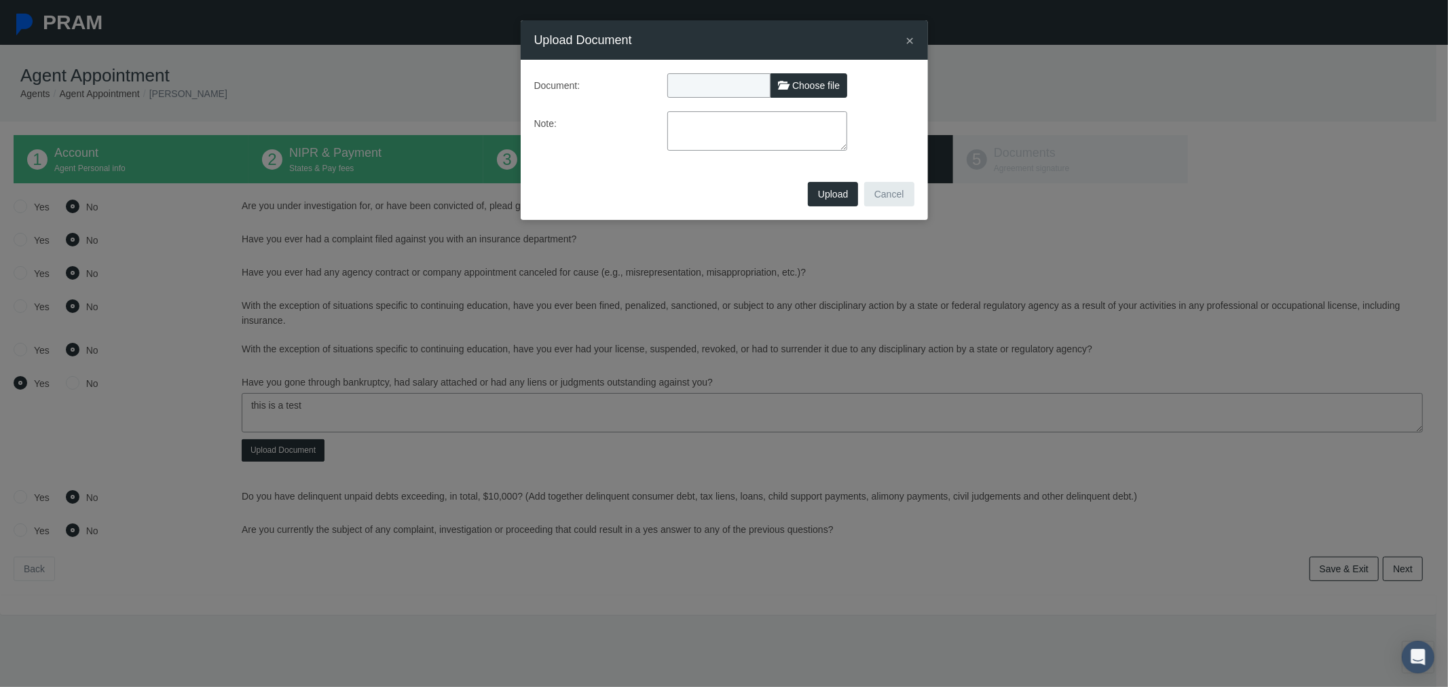
click at [778, 88] on span at bounding box center [783, 85] width 10 height 10
click at [778, 88] on input "Choose file" at bounding box center [758, 82] width 180 height 19
type input "C:\fakepath\Sample Image to upload.png"
type input "Sample Image to upload.png"
click at [701, 130] on textarea at bounding box center [758, 130] width 180 height 39
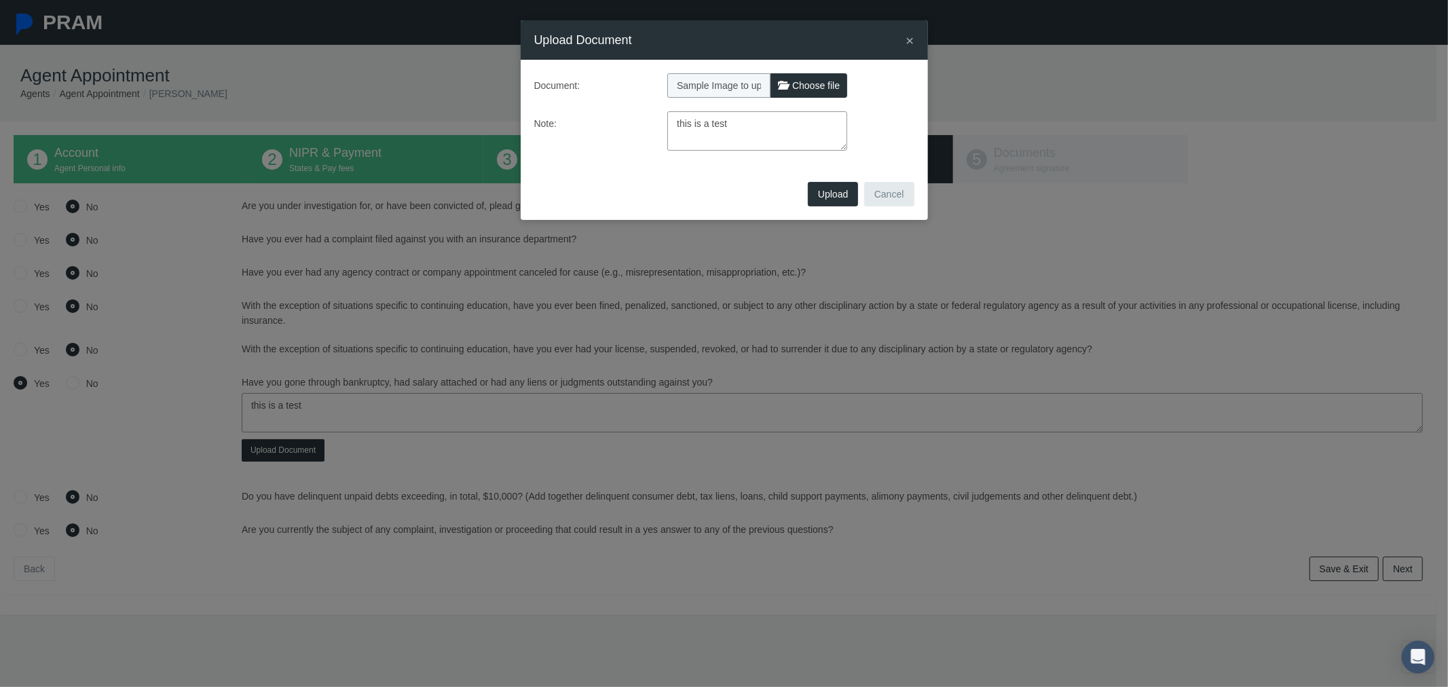
type textarea "this is a test"
drag, startPoint x: 831, startPoint y: 185, endPoint x: 831, endPoint y: 193, distance: 7.5
click at [836, 185] on button "Upload" at bounding box center [833, 194] width 50 height 24
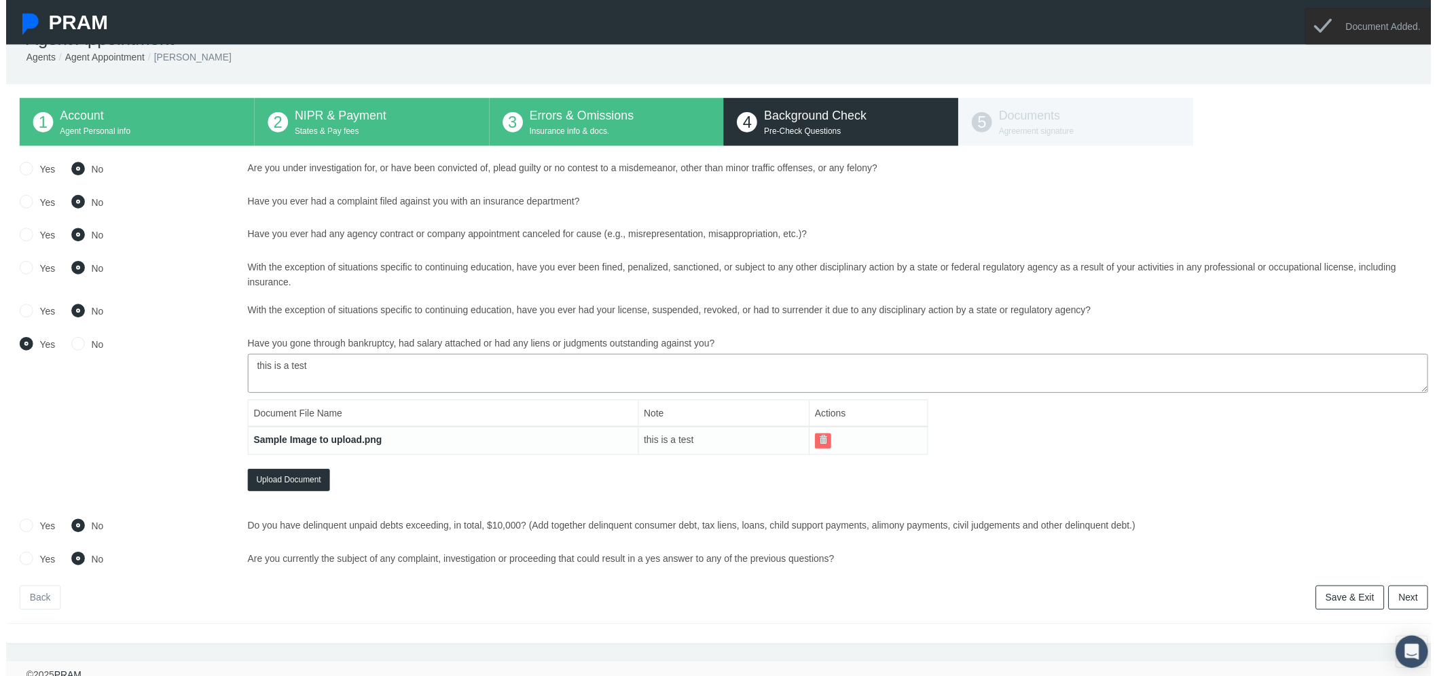
scroll to position [56, 0]
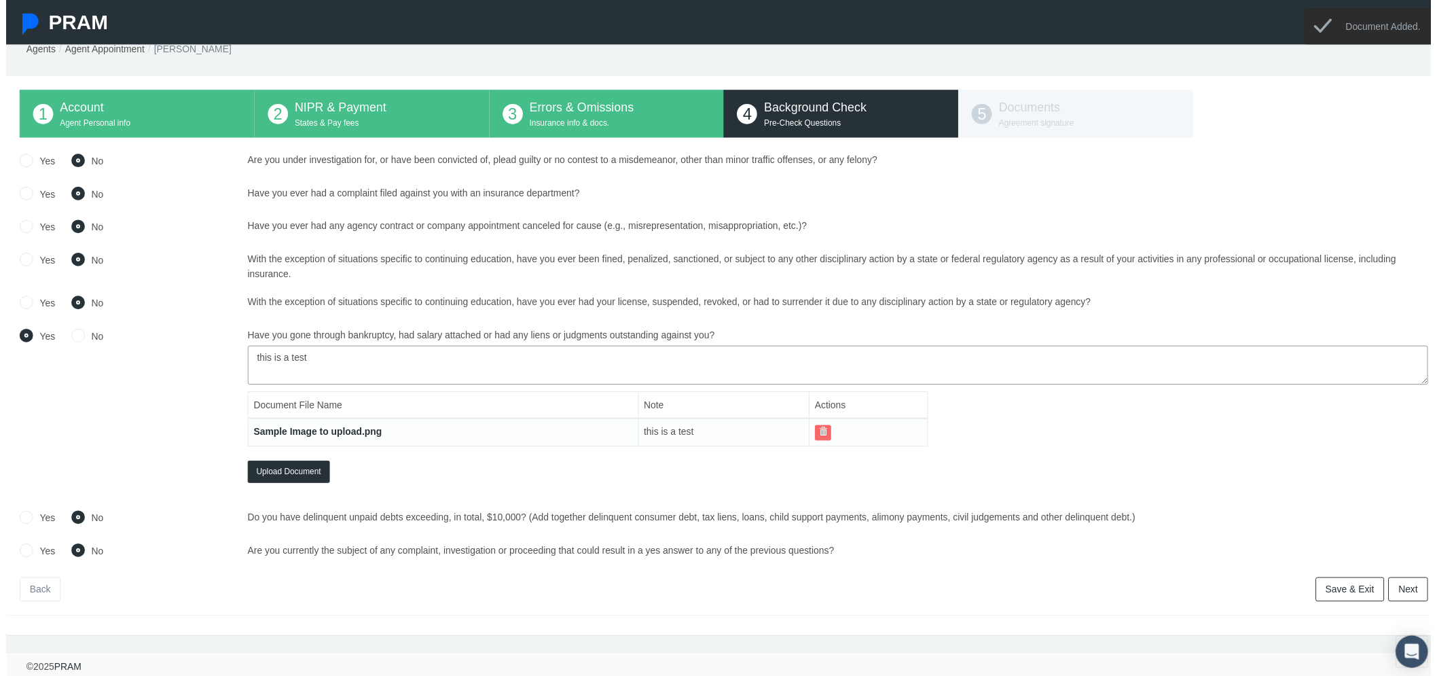
click at [1401, 591] on link "Next" at bounding box center [1415, 594] width 40 height 24
